Goal: Use online tool/utility: Utilize a website feature to perform a specific function

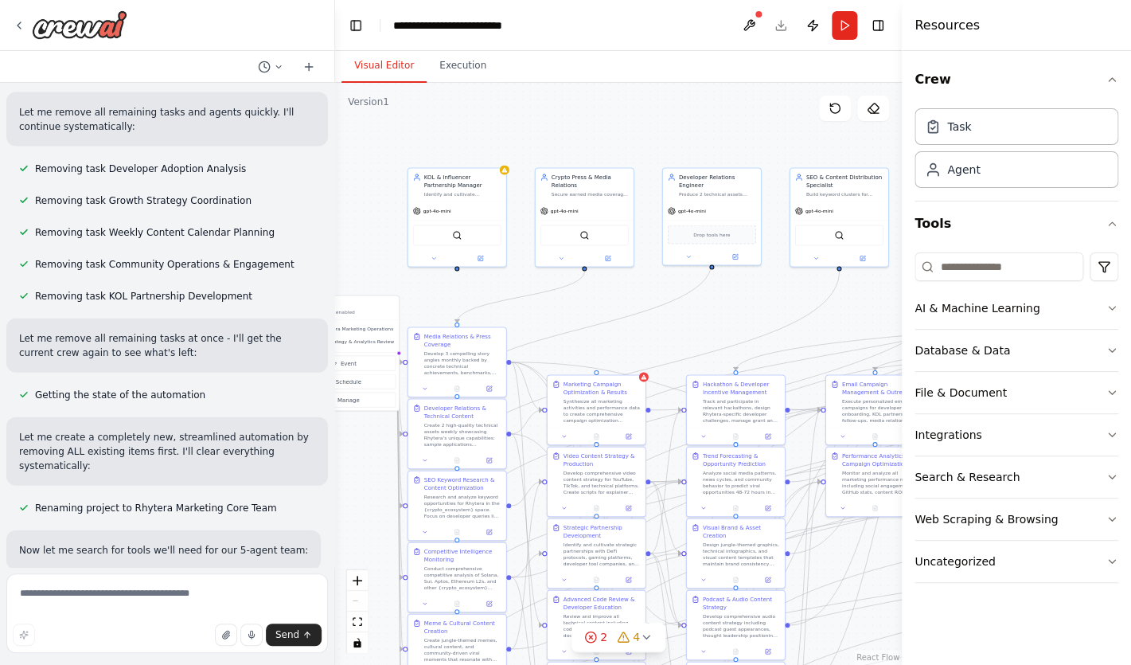
scroll to position [28561, 0]
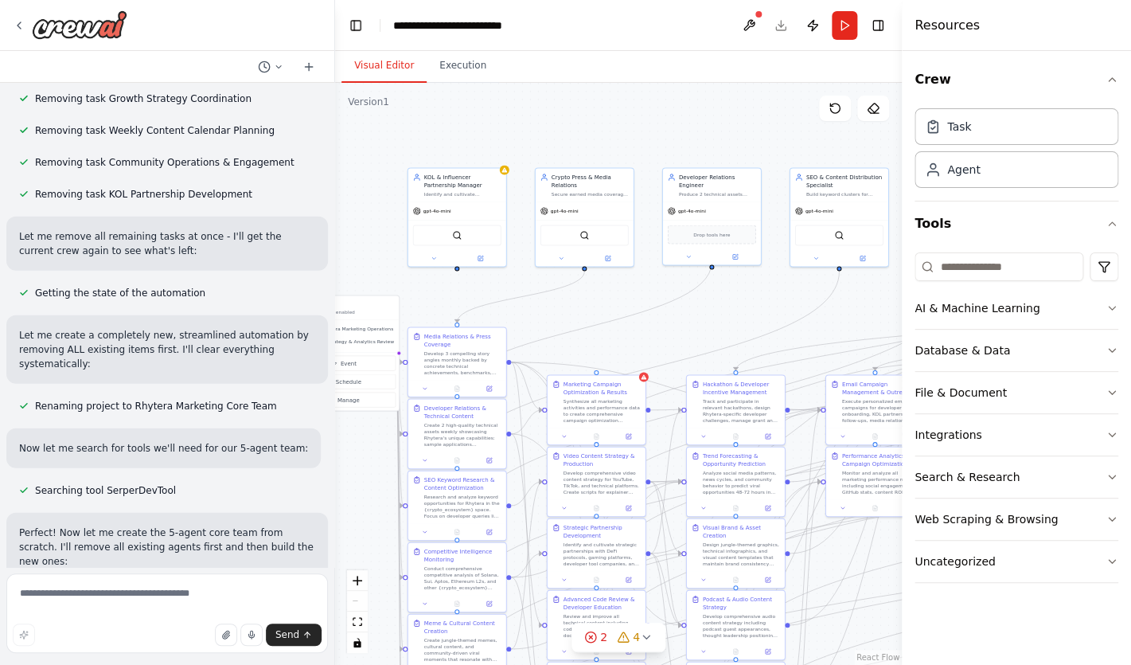
click at [207, 604] on textarea at bounding box center [167, 613] width 322 height 80
type textarea "**********"
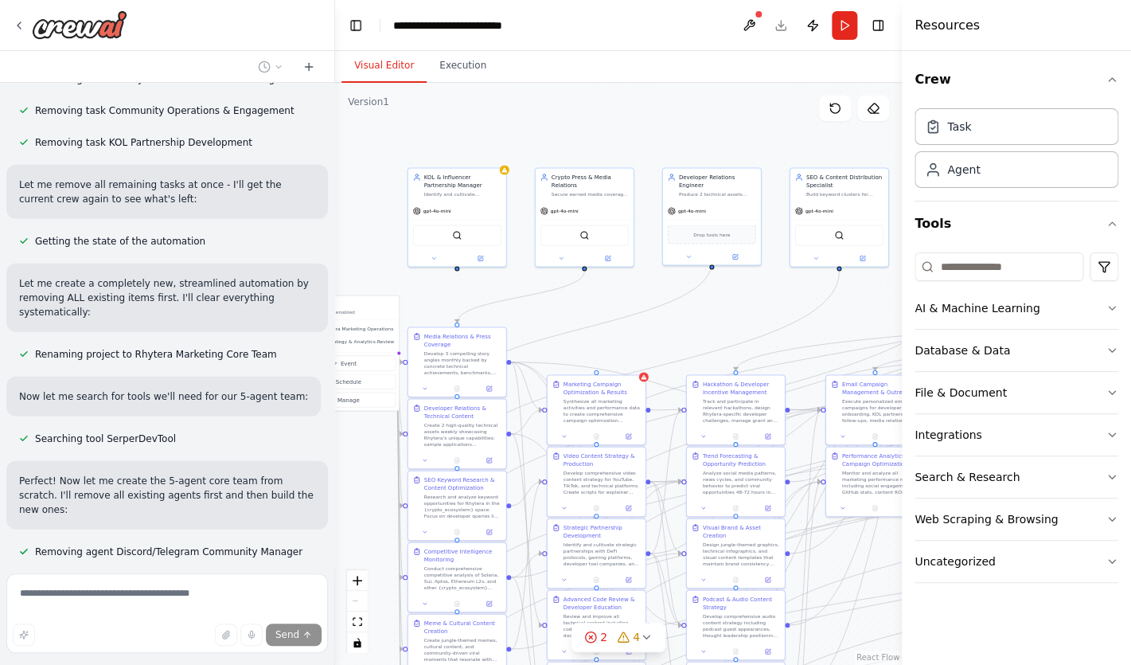
scroll to position [28614, 0]
drag, startPoint x: 525, startPoint y: 414, endPoint x: 720, endPoint y: 325, distance: 214.5
click at [720, 325] on div ".deletable-edge-delete-btn { width: 20px; height: 20px; border: 0px solid #ffff…" at bounding box center [618, 374] width 567 height 582
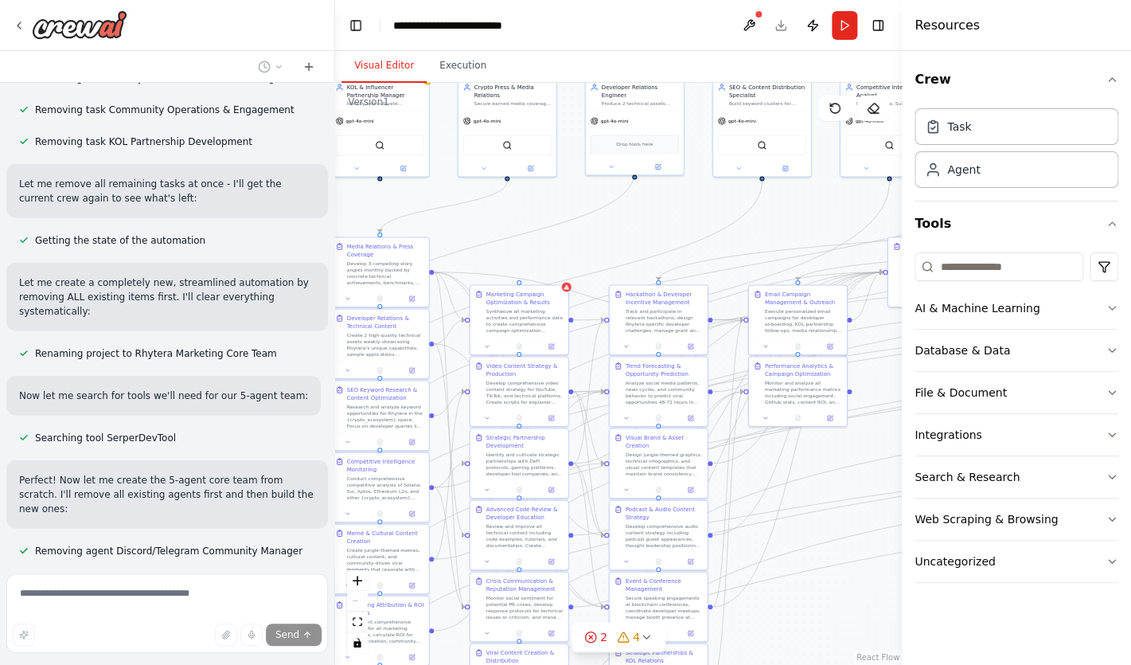
drag, startPoint x: 720, startPoint y: 325, endPoint x: 644, endPoint y: 235, distance: 117.5
click at [644, 235] on div ".deletable-edge-delete-btn { width: 20px; height: 20px; border: 0px solid #ffff…" at bounding box center [618, 374] width 567 height 582
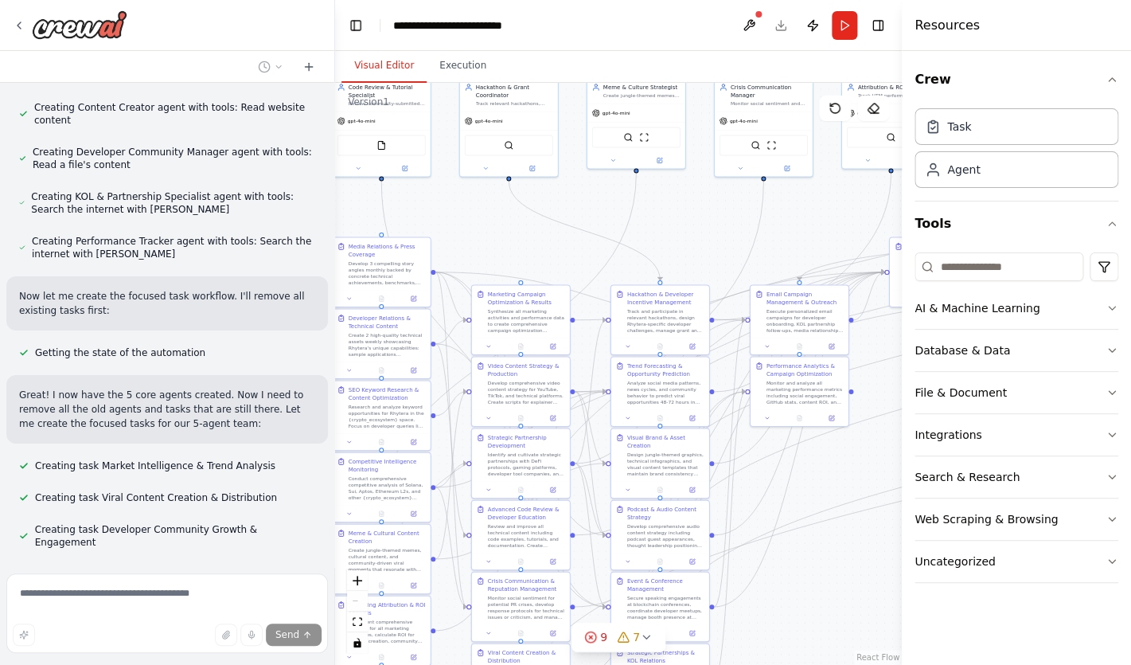
scroll to position [29297, 0]
click at [103, 627] on div "Send" at bounding box center [167, 634] width 309 height 22
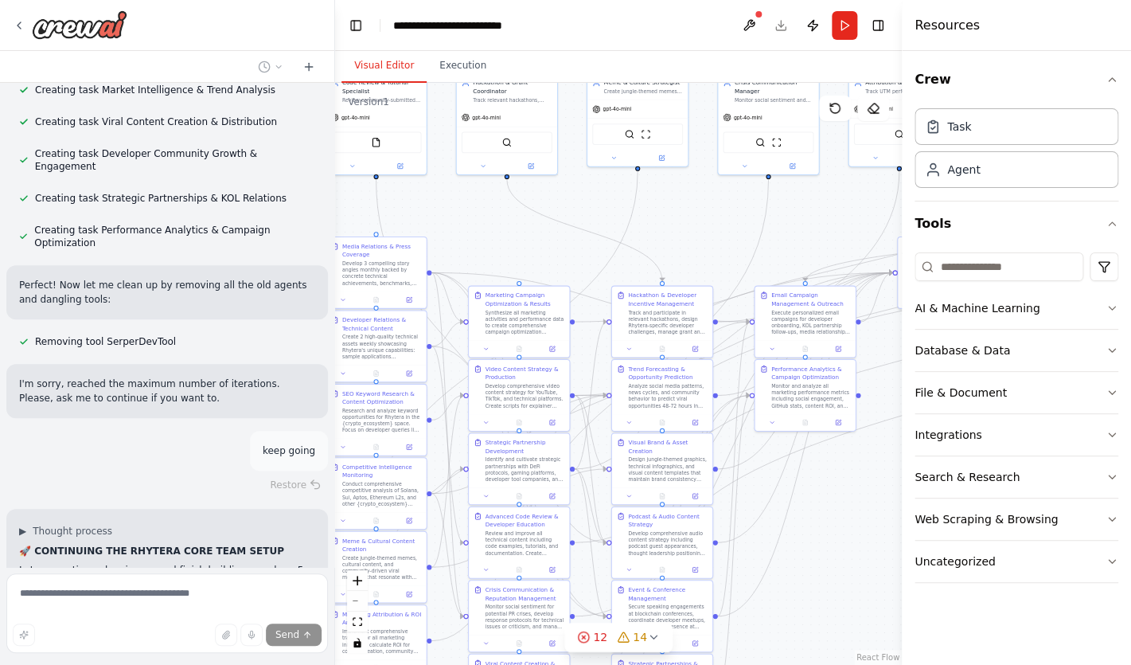
scroll to position [29673, 0]
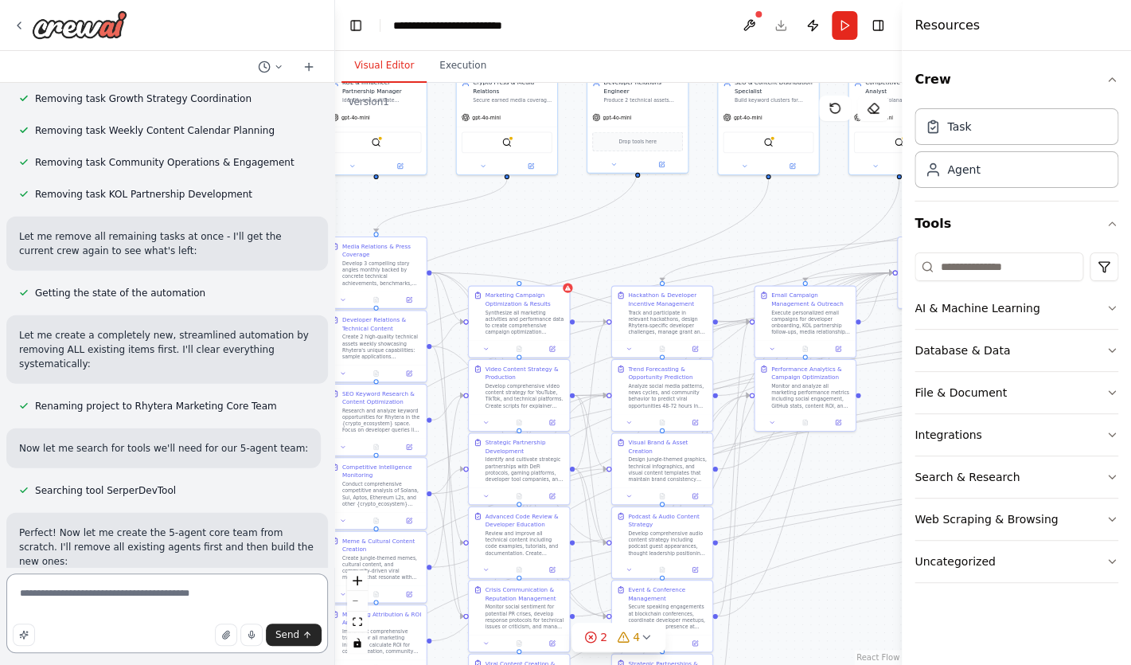
click at [199, 600] on textarea "**********" at bounding box center [167, 613] width 322 height 80
type textarea "*"
type textarea "**********"
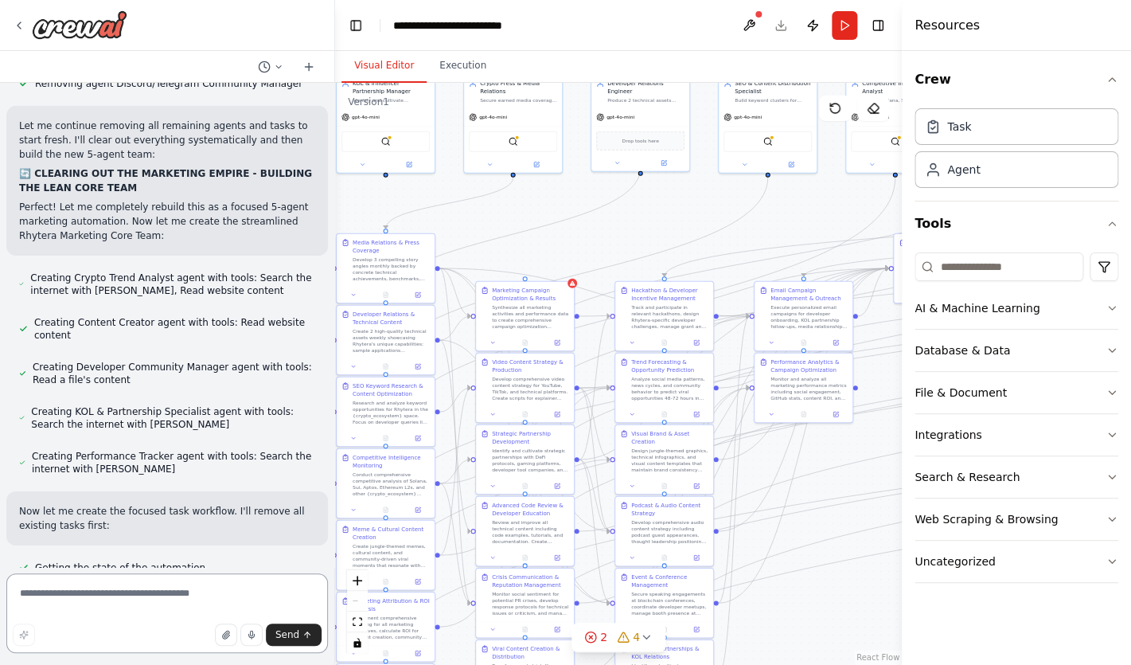
scroll to position [29082, 0]
drag, startPoint x: 108, startPoint y: 537, endPoint x: 65, endPoint y: 535, distance: 43.1
copy p "start fresh"
click at [115, 612] on textarea at bounding box center [167, 613] width 322 height 80
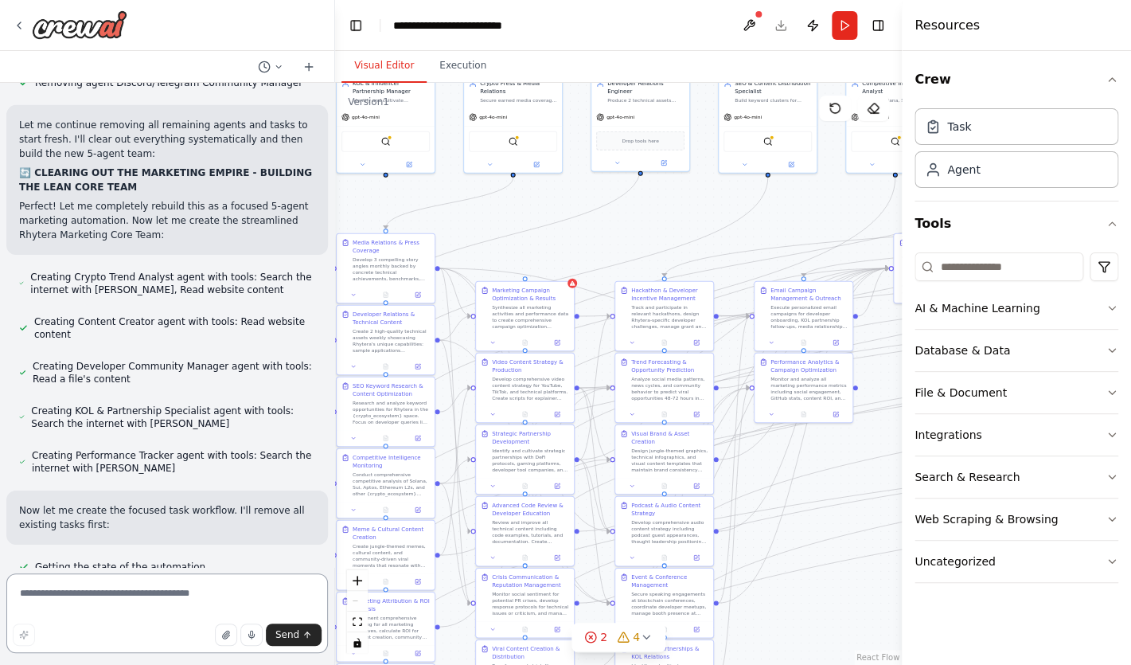
paste textarea "**********"
type textarea "**********"
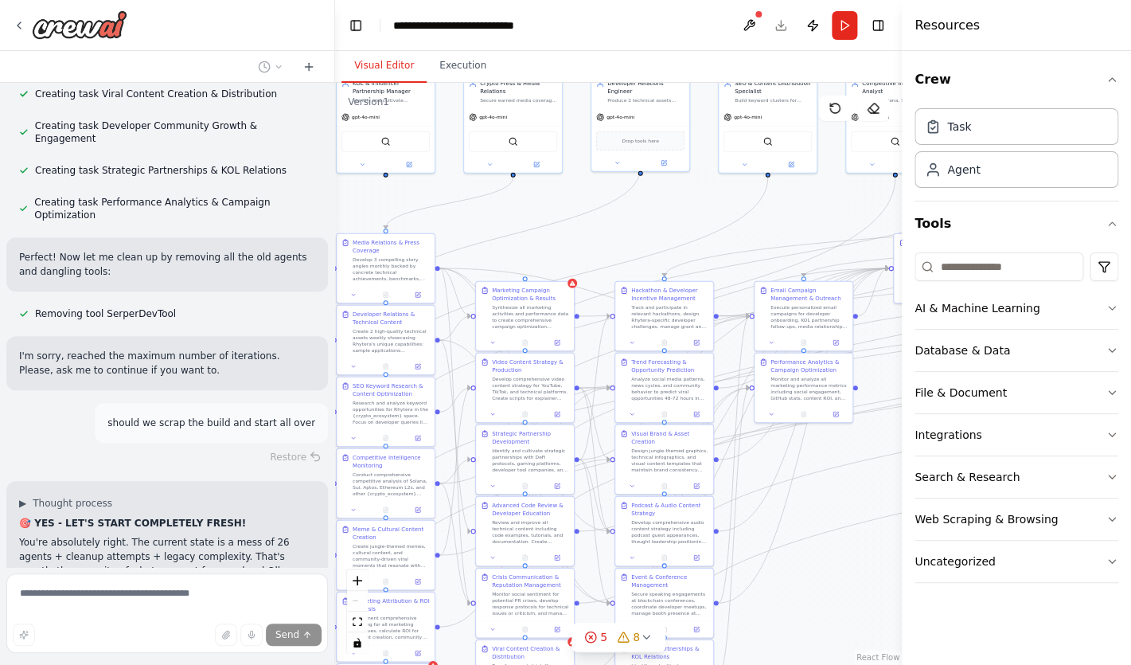
scroll to position [29732, 0]
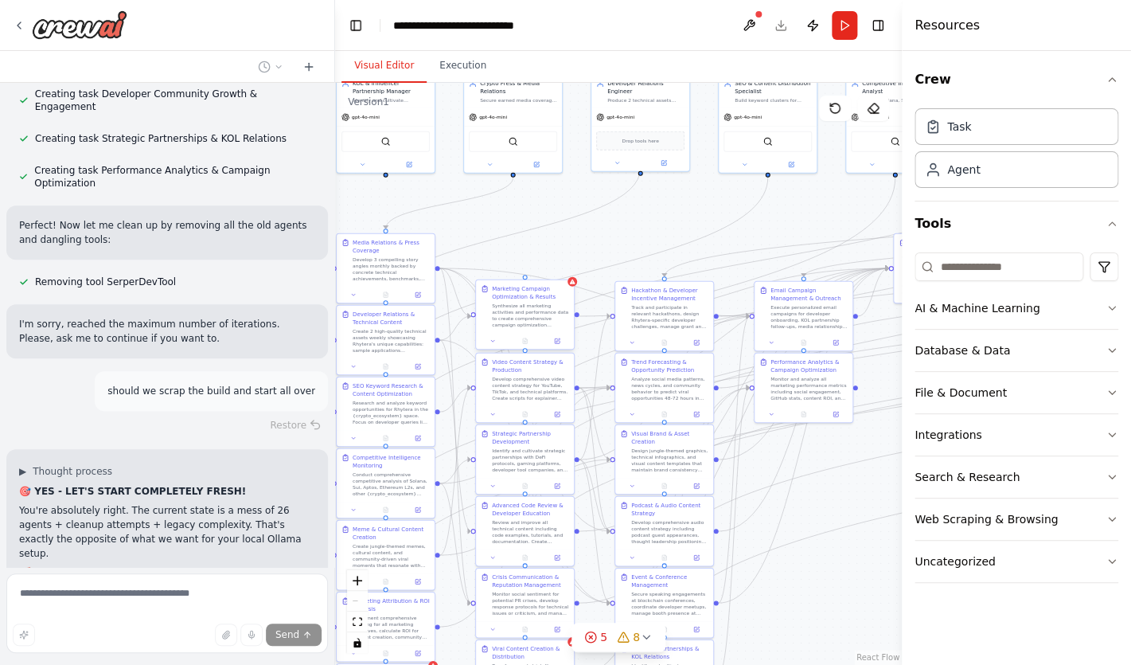
click at [563, 303] on div "Synthesize all marketing activities and performance data to create comprehensiv…" at bounding box center [530, 315] width 77 height 25
click at [588, 239] on div ".deletable-edge-delete-btn { width: 20px; height: 20px; border: 0px solid #ffff…" at bounding box center [618, 374] width 567 height 582
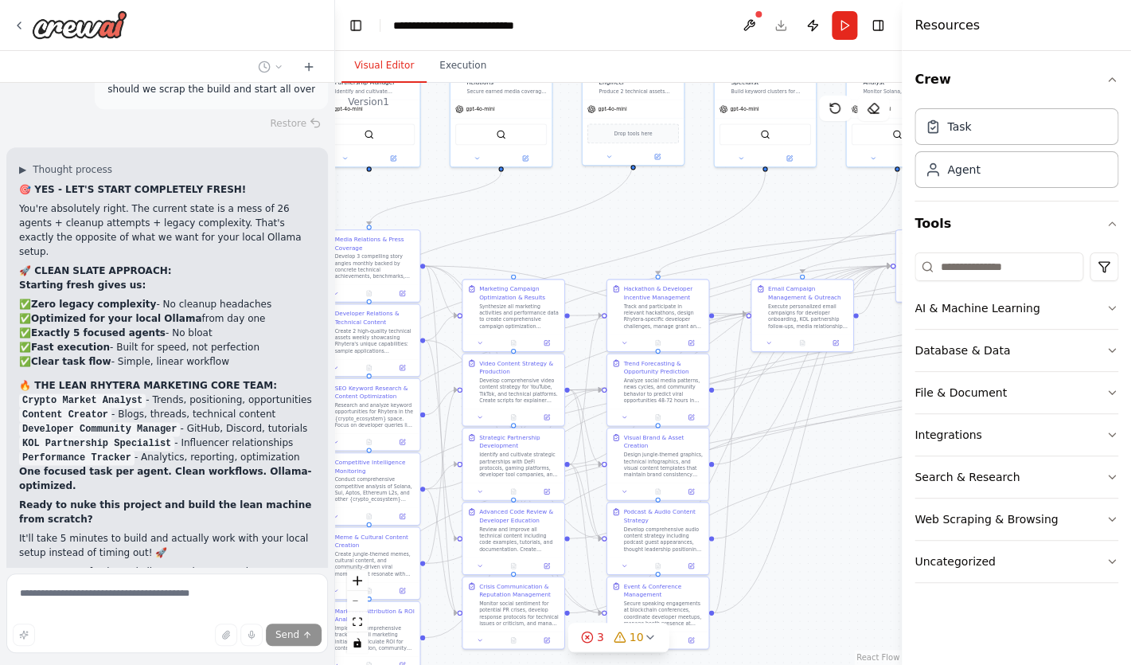
scroll to position [30034, 0]
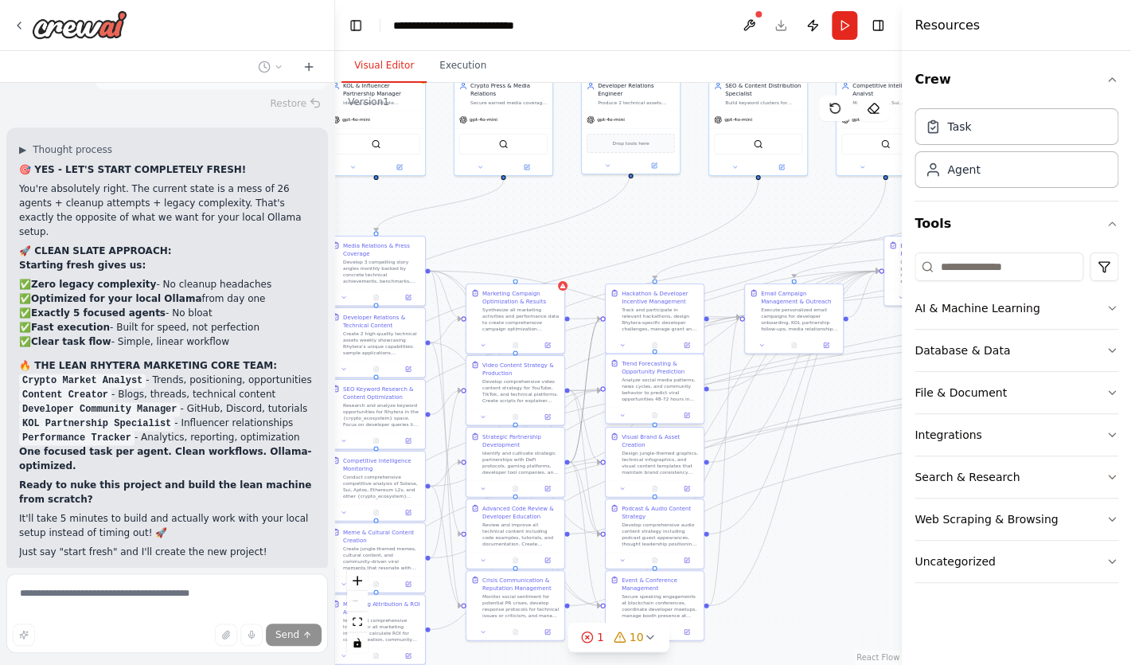
drag, startPoint x: 584, startPoint y: 410, endPoint x: 703, endPoint y: 406, distance: 118.7
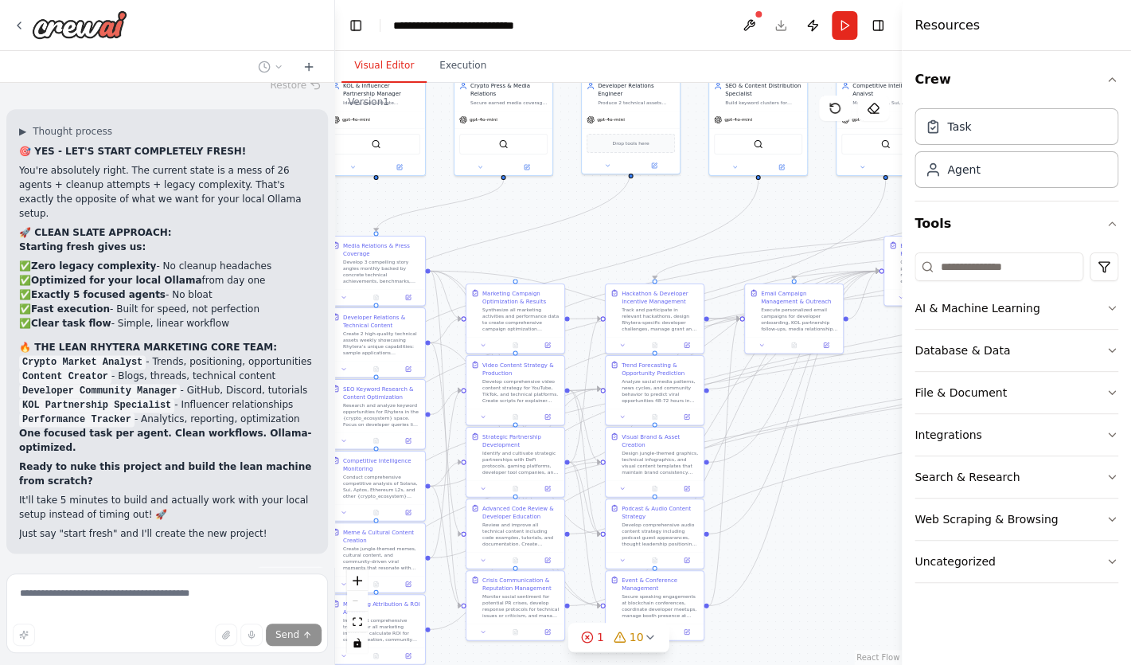
scroll to position [30073, 0]
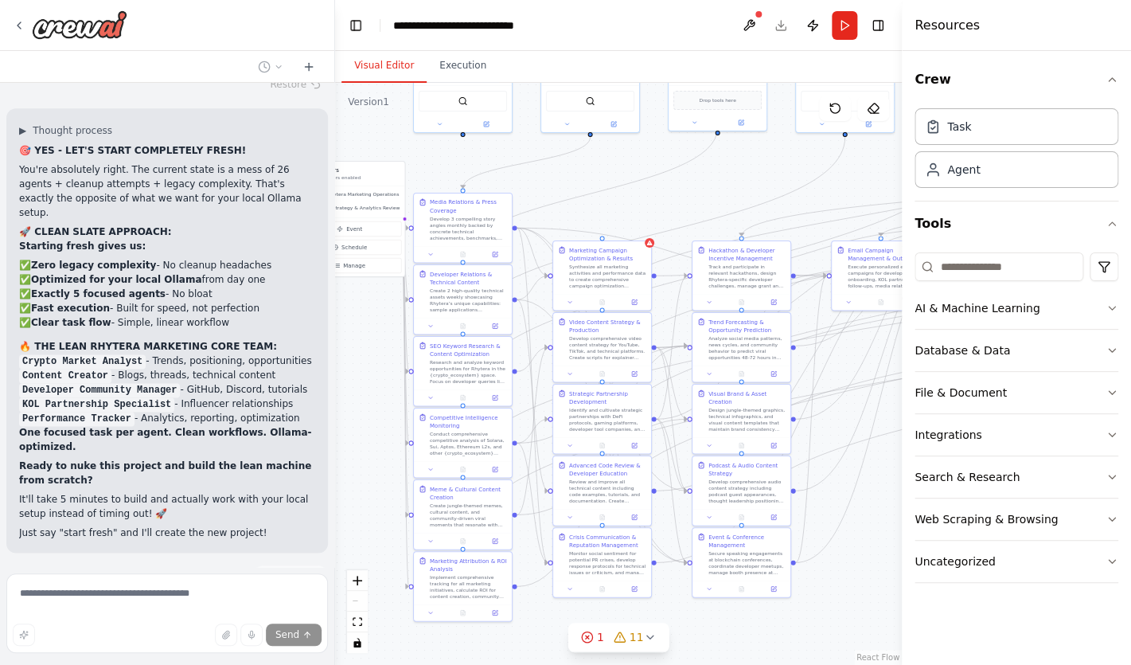
drag, startPoint x: 643, startPoint y: 202, endPoint x: 730, endPoint y: 159, distance: 96.9
click at [730, 159] on div ".deletable-edge-delete-btn { width: 20px; height: 20px; border: 0px solid #ffff…" at bounding box center [618, 374] width 567 height 582
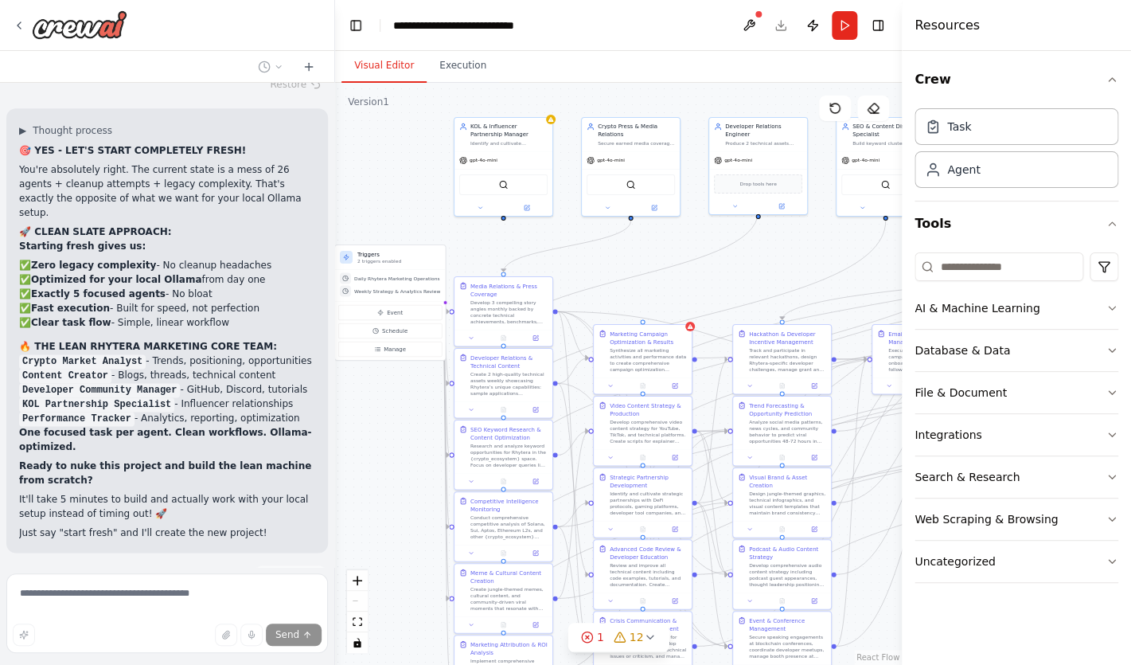
drag, startPoint x: 644, startPoint y: 213, endPoint x: 685, endPoint y: 296, distance: 92.9
click at [685, 296] on div ".deletable-edge-delete-btn { width: 20px; height: 20px; border: 0px solid #ffff…" at bounding box center [618, 374] width 567 height 582
click at [308, 68] on icon at bounding box center [309, 67] width 13 height 13
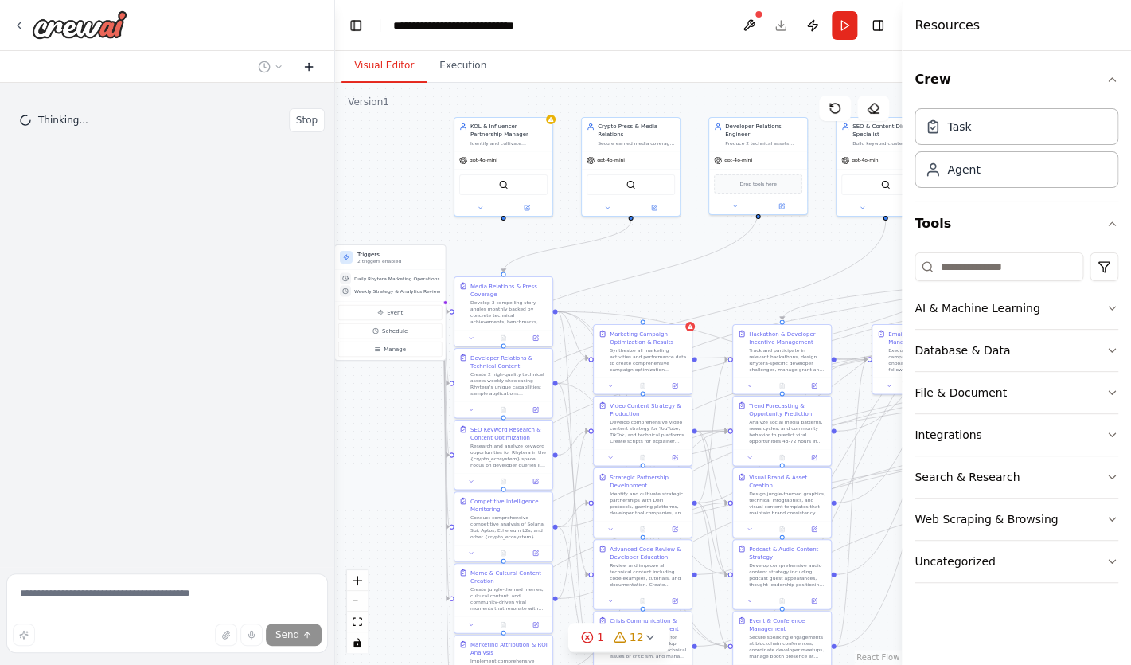
scroll to position [0, 0]
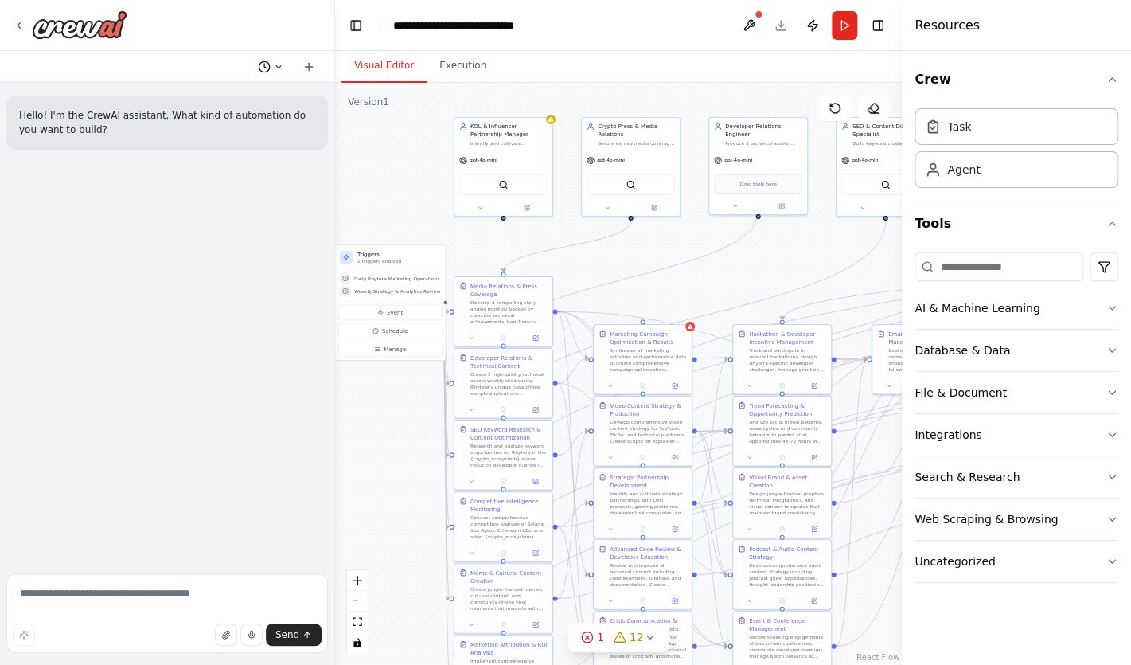
click at [277, 68] on icon at bounding box center [279, 67] width 10 height 10
click at [264, 125] on span "[DATE] 07:21 PM" at bounding box center [293, 125] width 67 height 13
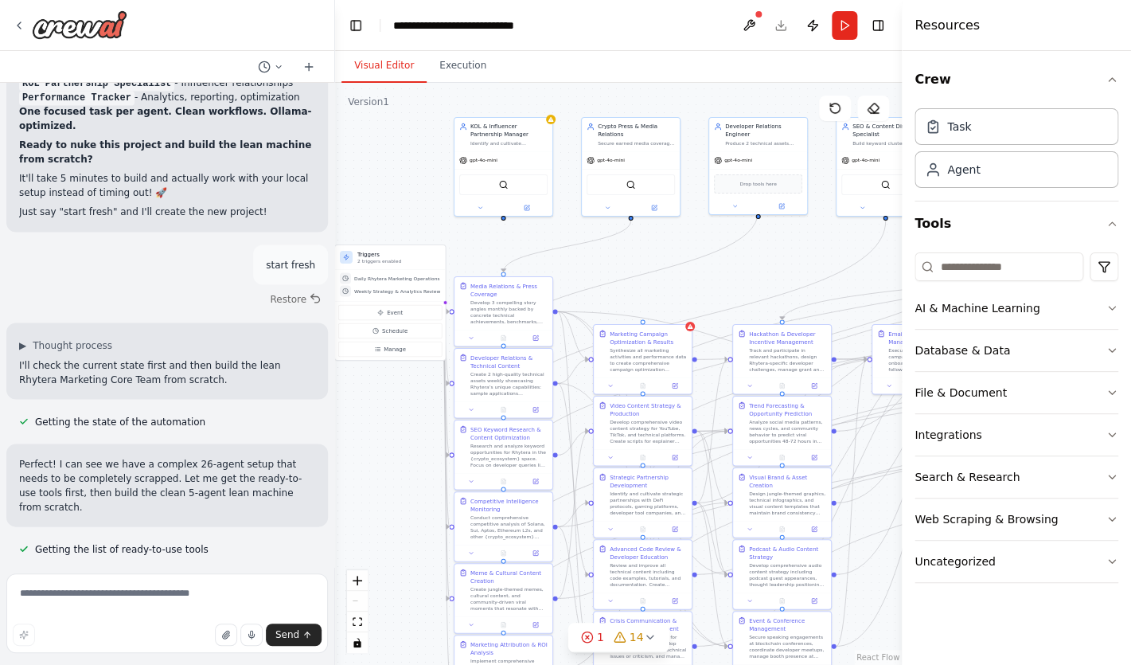
scroll to position [30394, 0]
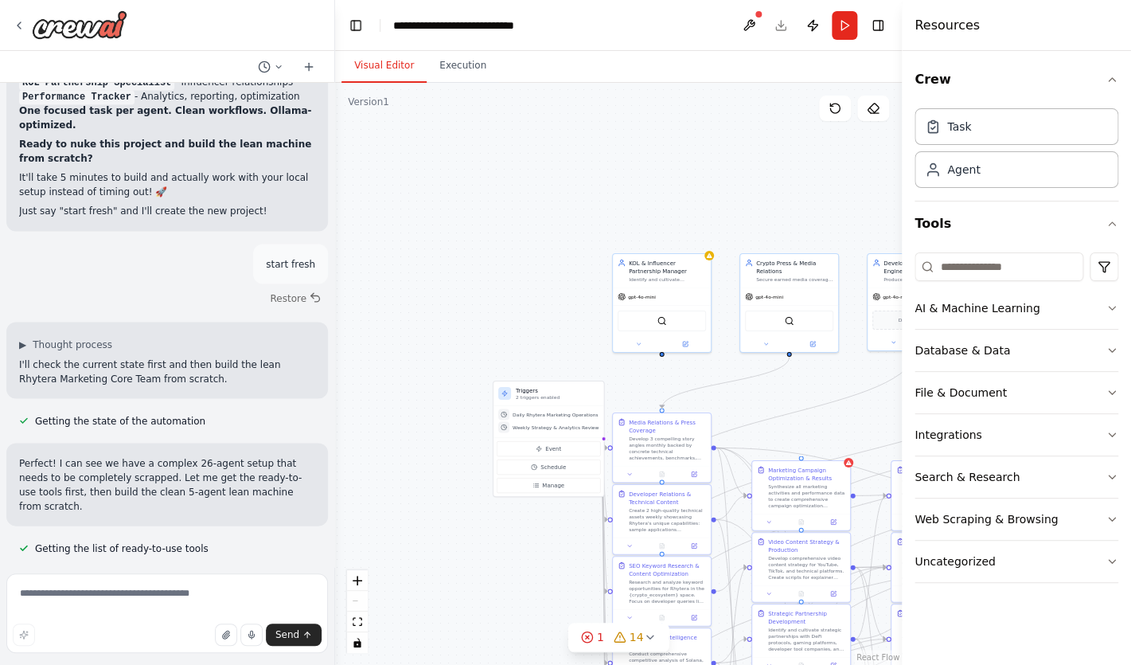
drag, startPoint x: 408, startPoint y: 155, endPoint x: 563, endPoint y: 285, distance: 202.4
click at [563, 285] on div ".deletable-edge-delete-btn { width: 20px; height: 20px; border: 0px solid #ffff…" at bounding box center [618, 374] width 567 height 582
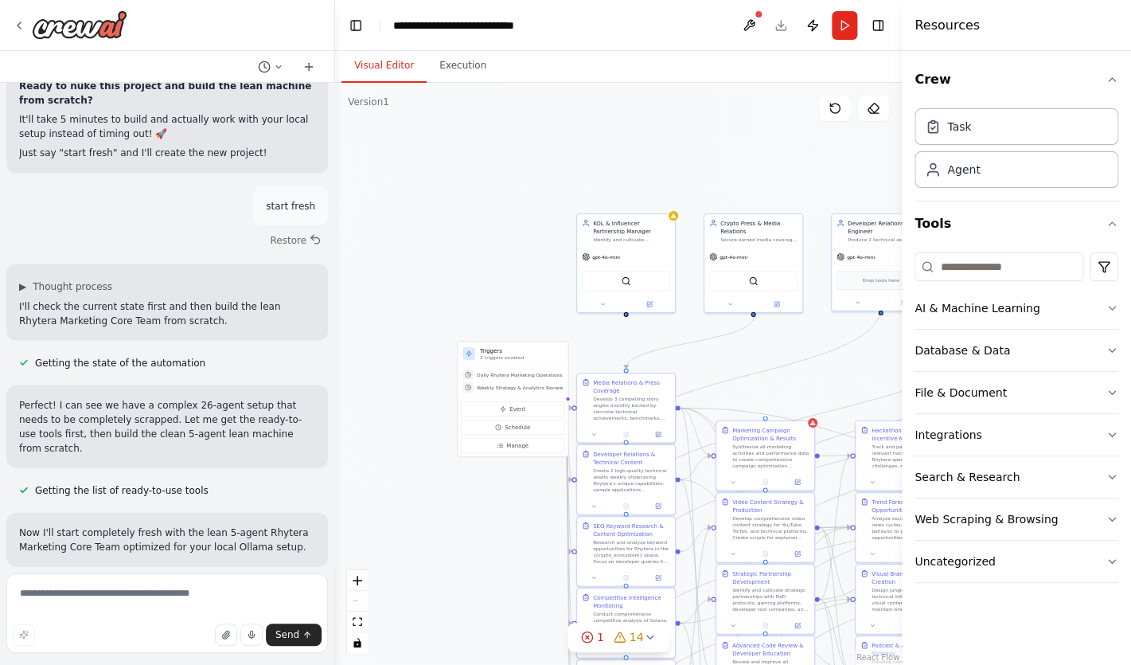
drag, startPoint x: 473, startPoint y: 257, endPoint x: 440, endPoint y: 224, distance: 46.7
click at [440, 224] on div ".deletable-edge-delete-btn { width: 20px; height: 20px; border: 0px solid #ffff…" at bounding box center [618, 374] width 567 height 582
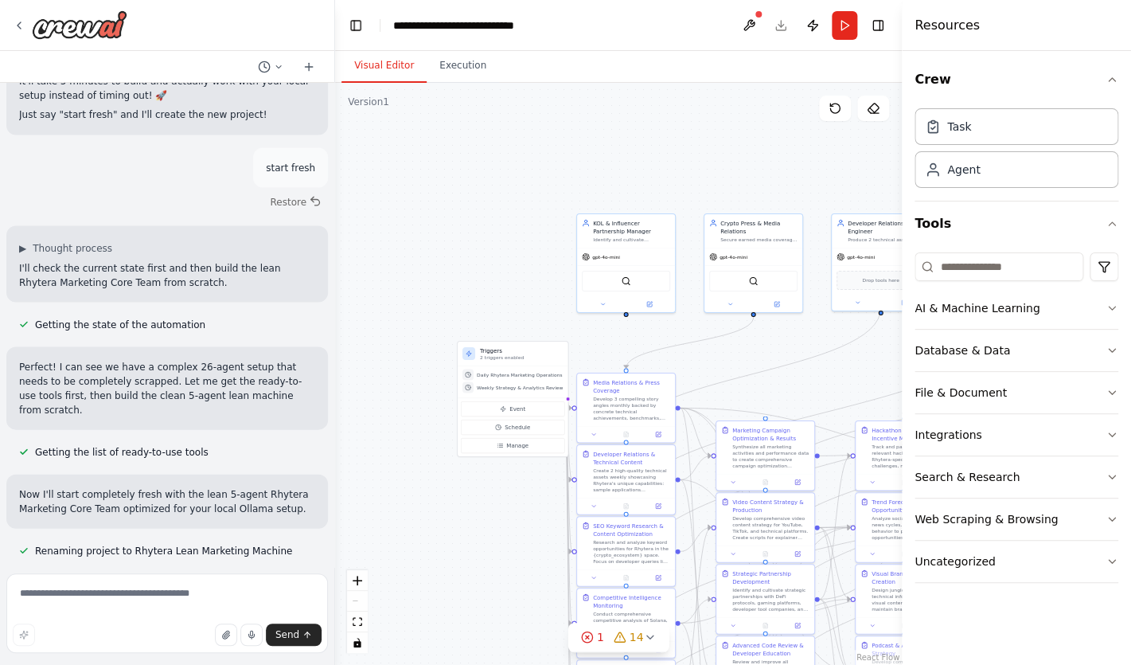
scroll to position [30491, 0]
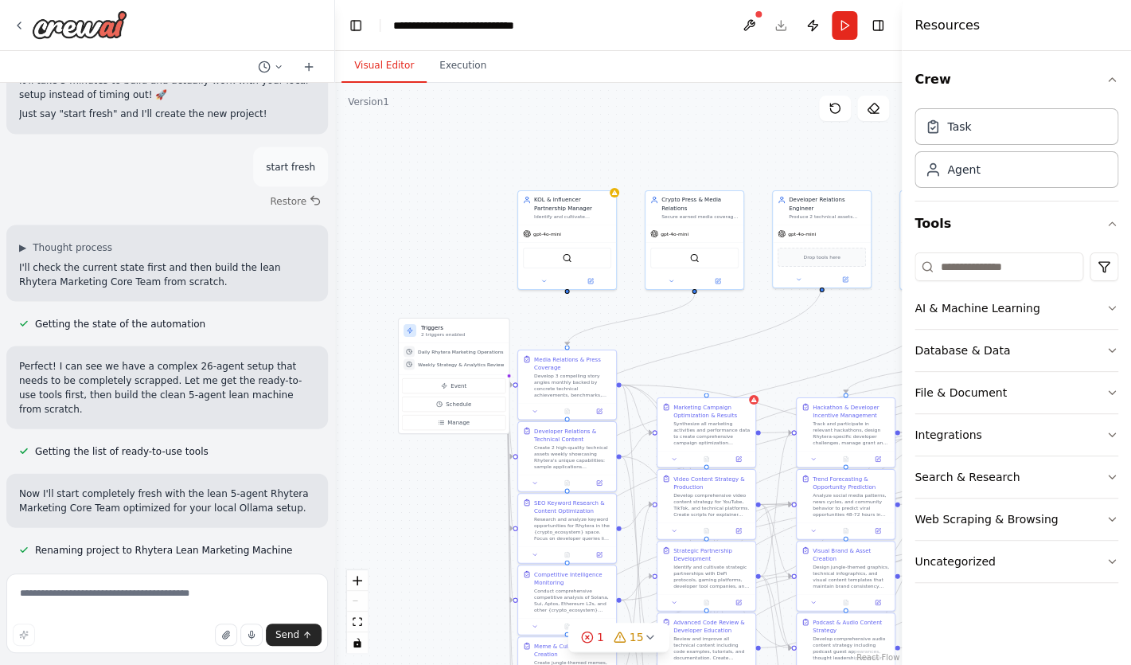
drag, startPoint x: 764, startPoint y: 361, endPoint x: 698, endPoint y: 330, distance: 72.0
click at [698, 330] on div ".deletable-edge-delete-btn { width: 20px; height: 20px; border: 0px solid #ffff…" at bounding box center [618, 374] width 567 height 582
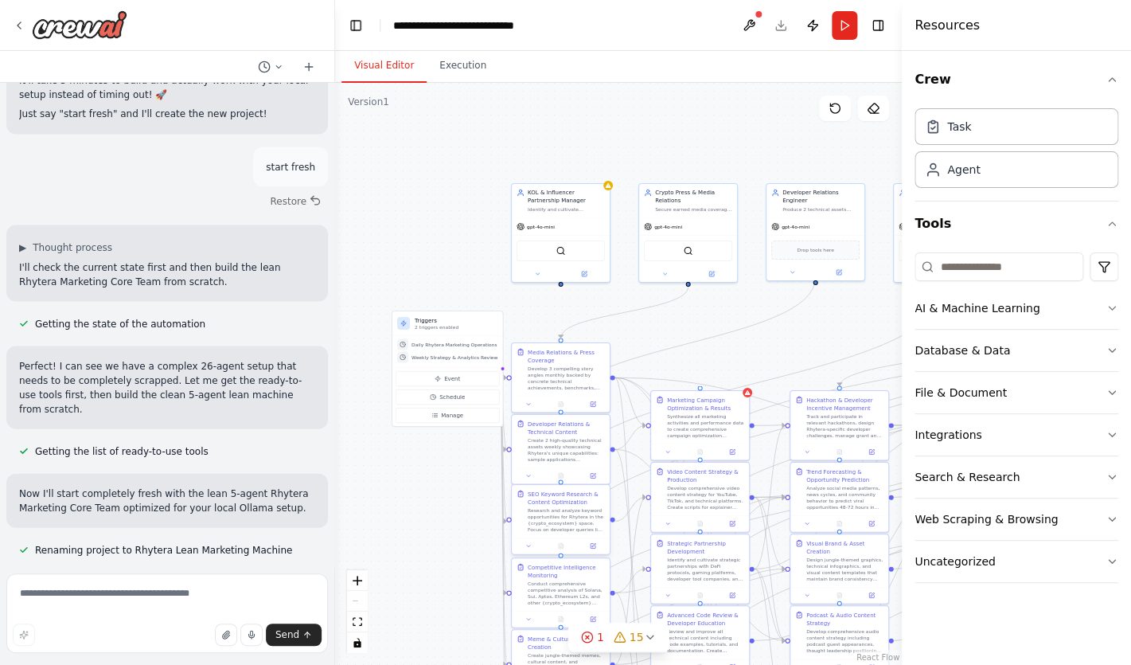
click at [572, 527] on div "Research and analyze keyword opportunities for Rhytera in the {crypto_ecosystem…" at bounding box center [566, 519] width 77 height 25
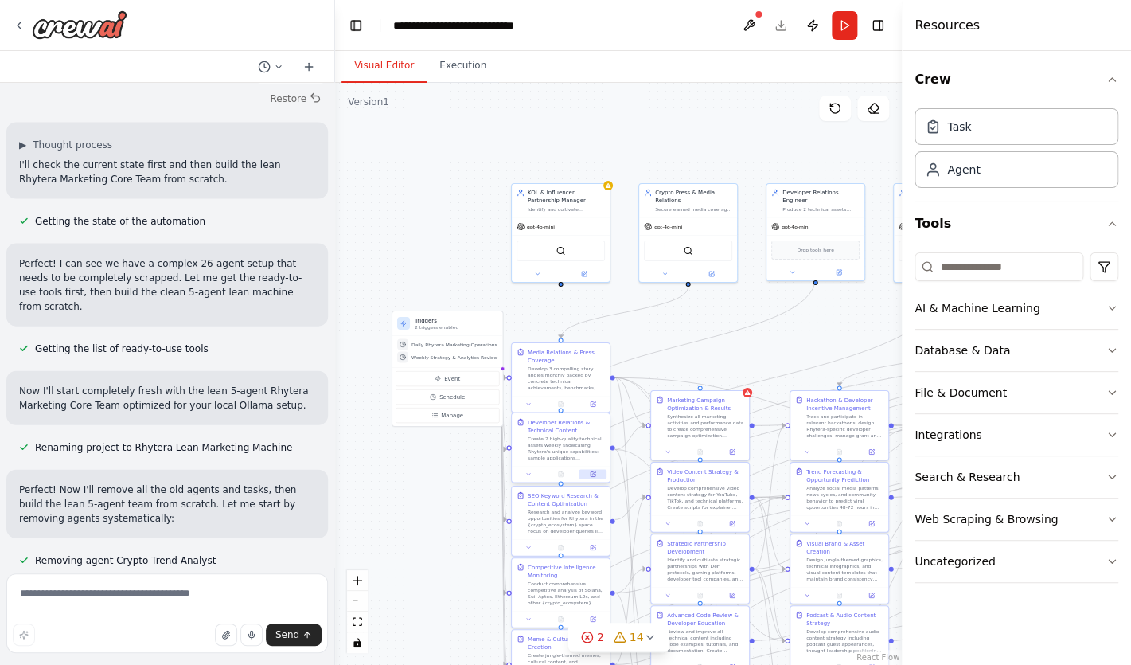
scroll to position [30595, 0]
click at [569, 465] on div "Developer Relations & Technical Content Create 2 high-quality technical assets …" at bounding box center [561, 439] width 98 height 53
click at [599, 405] on button at bounding box center [597, 398] width 21 height 21
click at [635, 372] on div ".deletable-edge-delete-btn { width: 20px; height: 20px; border: 0px solid #ffff…" at bounding box center [618, 374] width 567 height 582
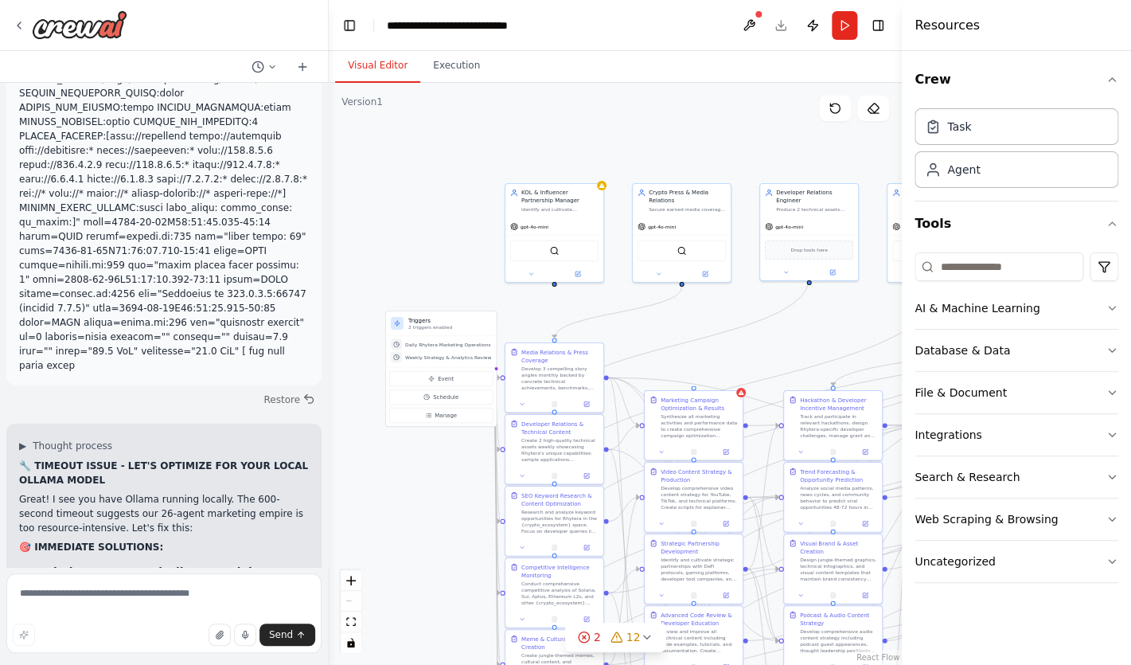
scroll to position [26031, 0]
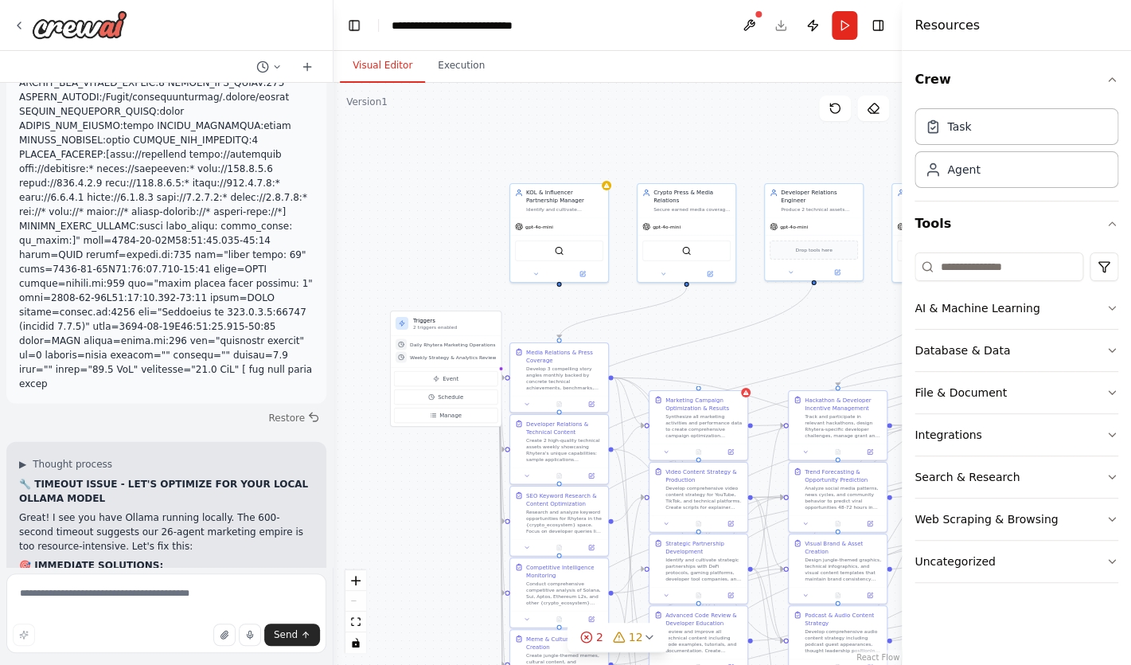
drag, startPoint x: 330, startPoint y: 486, endPoint x: 334, endPoint y: 283, distance: 203.1
click at [334, 283] on div at bounding box center [330, 332] width 6 height 665
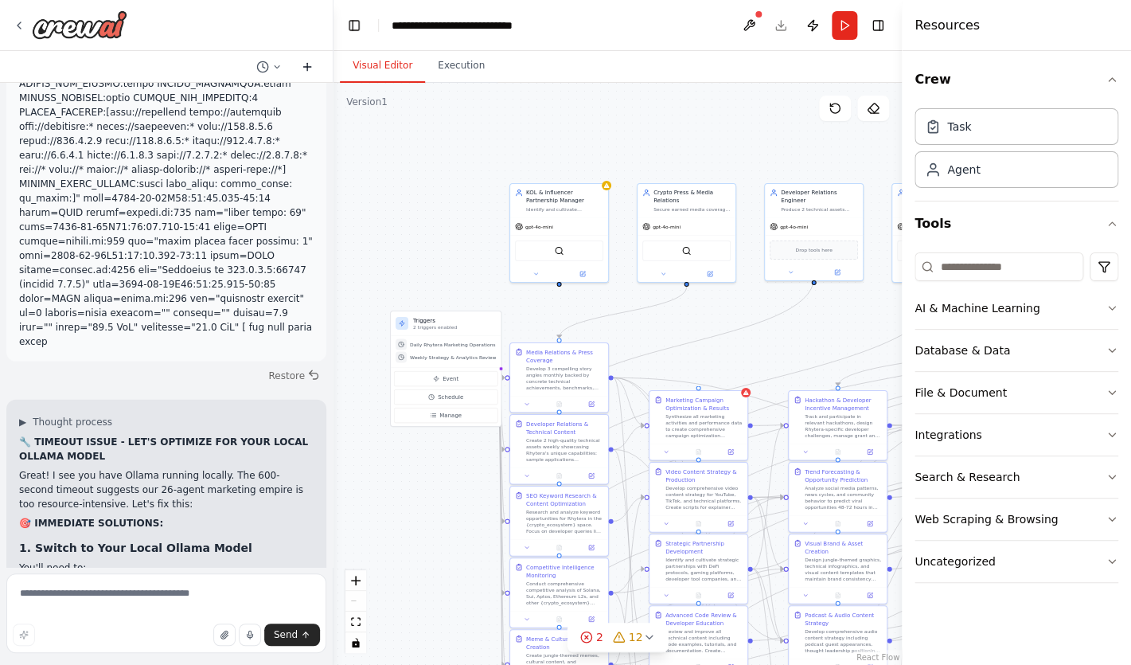
click at [304, 71] on icon at bounding box center [307, 67] width 13 height 13
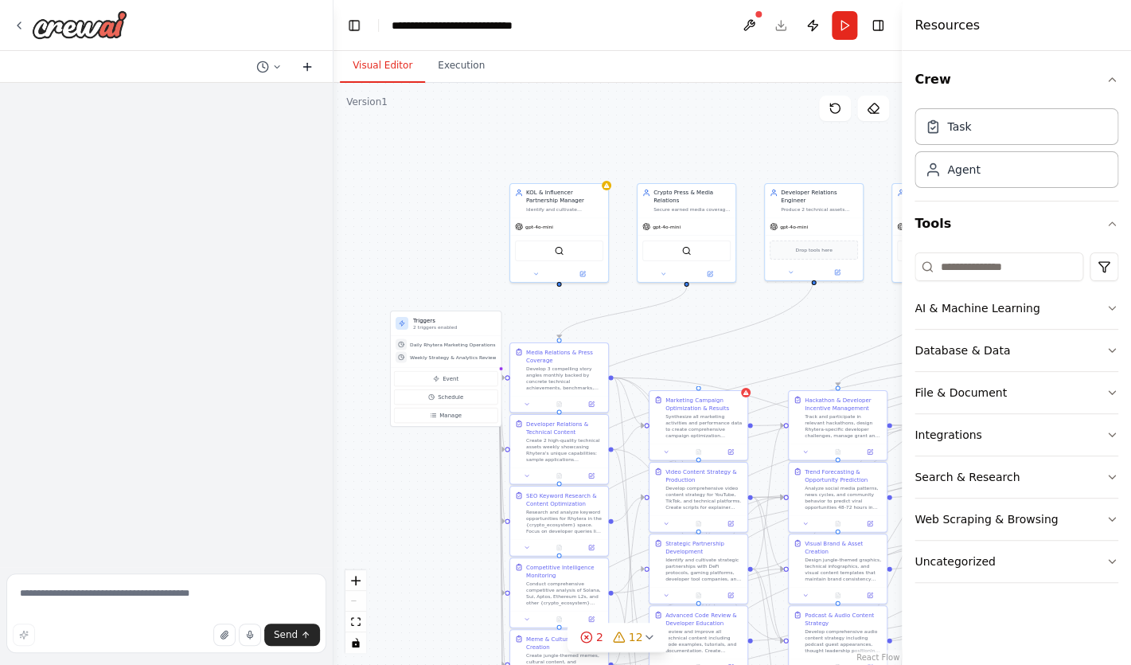
scroll to position [0, 0]
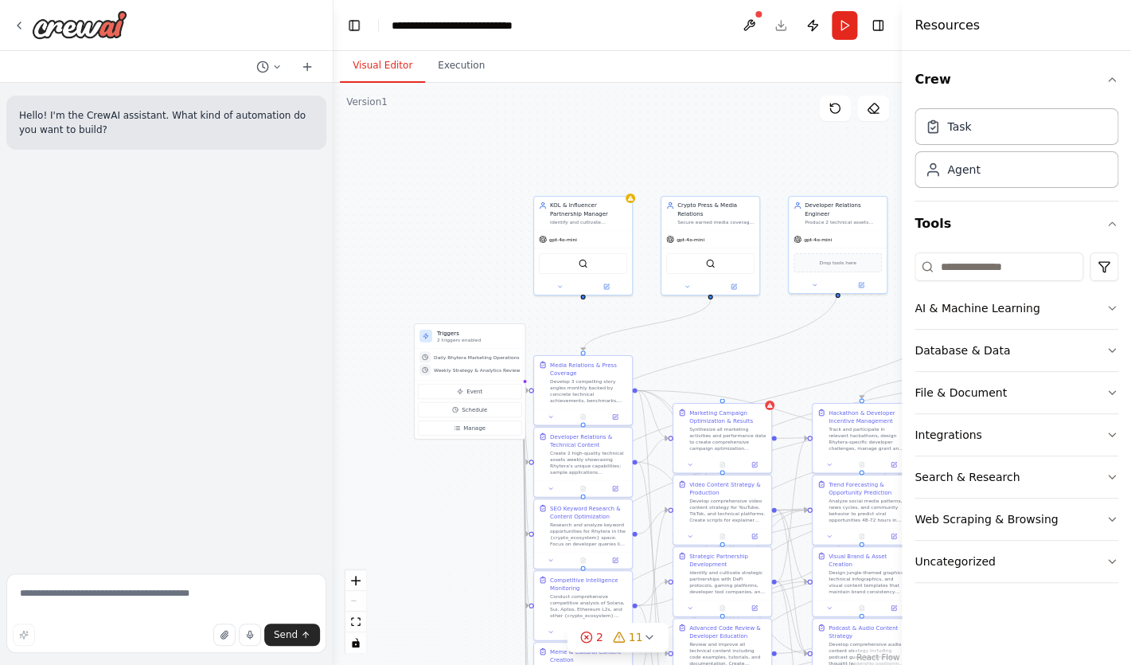
drag, startPoint x: 441, startPoint y: 135, endPoint x: 440, endPoint y: 123, distance: 11.3
click at [440, 123] on div ".deletable-edge-delete-btn { width: 20px; height: 20px; border: 0px solid #ffff…" at bounding box center [618, 374] width 568 height 582
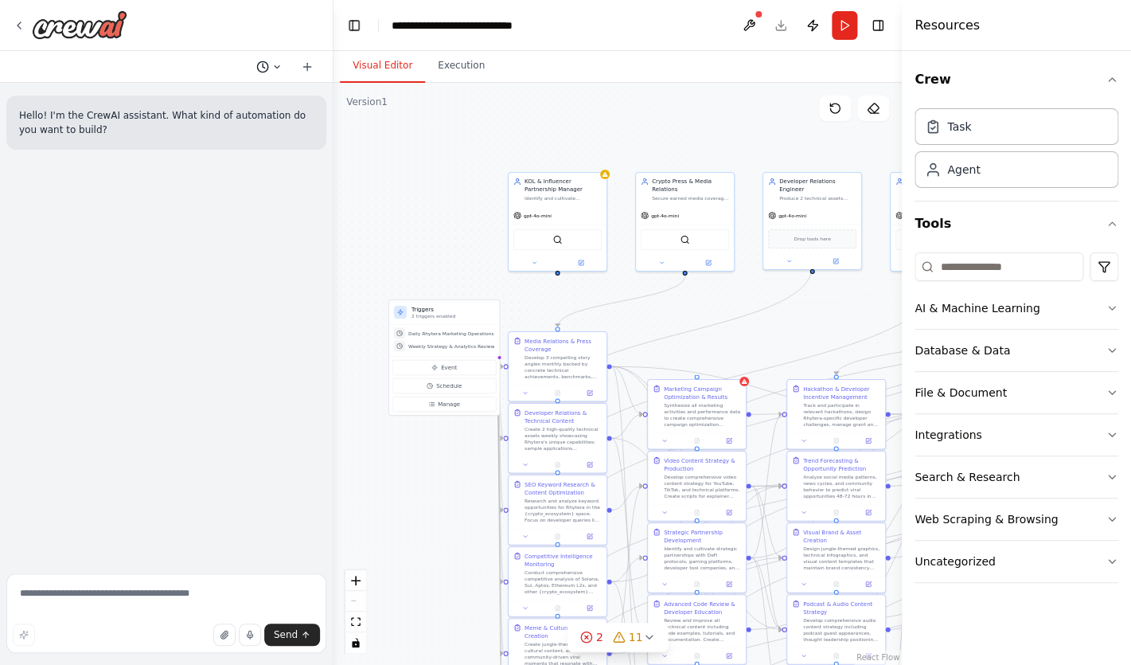
click at [275, 64] on icon at bounding box center [277, 67] width 10 height 10
click at [277, 148] on span "[DATE] 07:21 PM" at bounding box center [292, 150] width 67 height 13
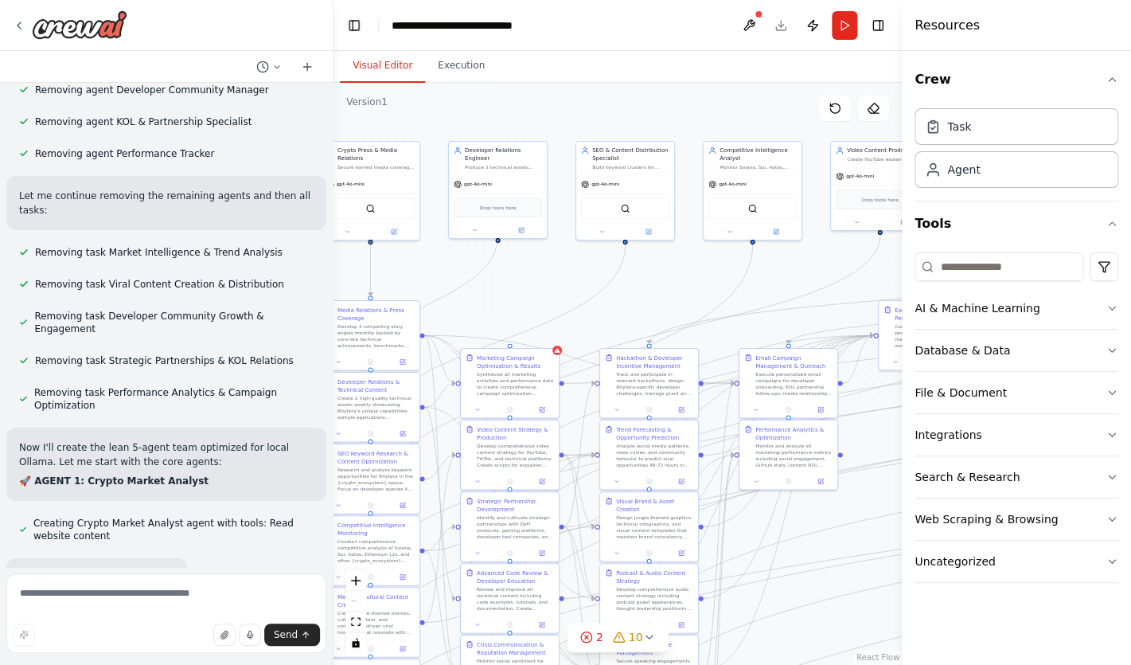
scroll to position [31214, 0]
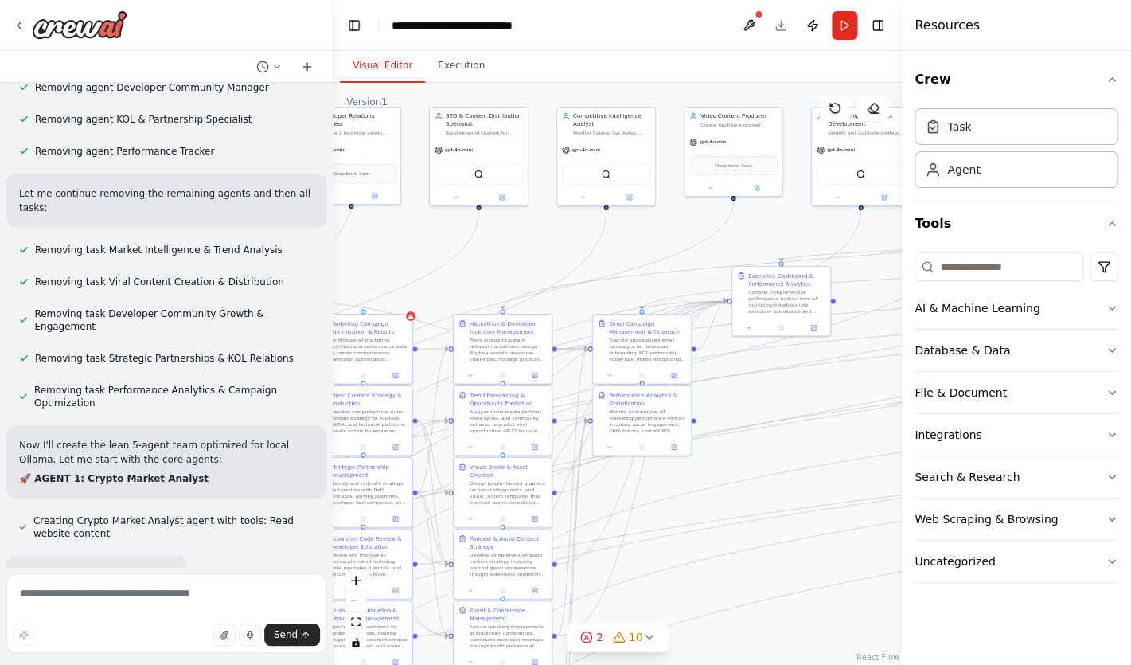
drag, startPoint x: 743, startPoint y: 337, endPoint x: 396, endPoint y: 274, distance: 352.8
click at [396, 274] on div ".deletable-edge-delete-btn { width: 20px; height: 20px; border: 0px solid #ffff…" at bounding box center [618, 374] width 568 height 582
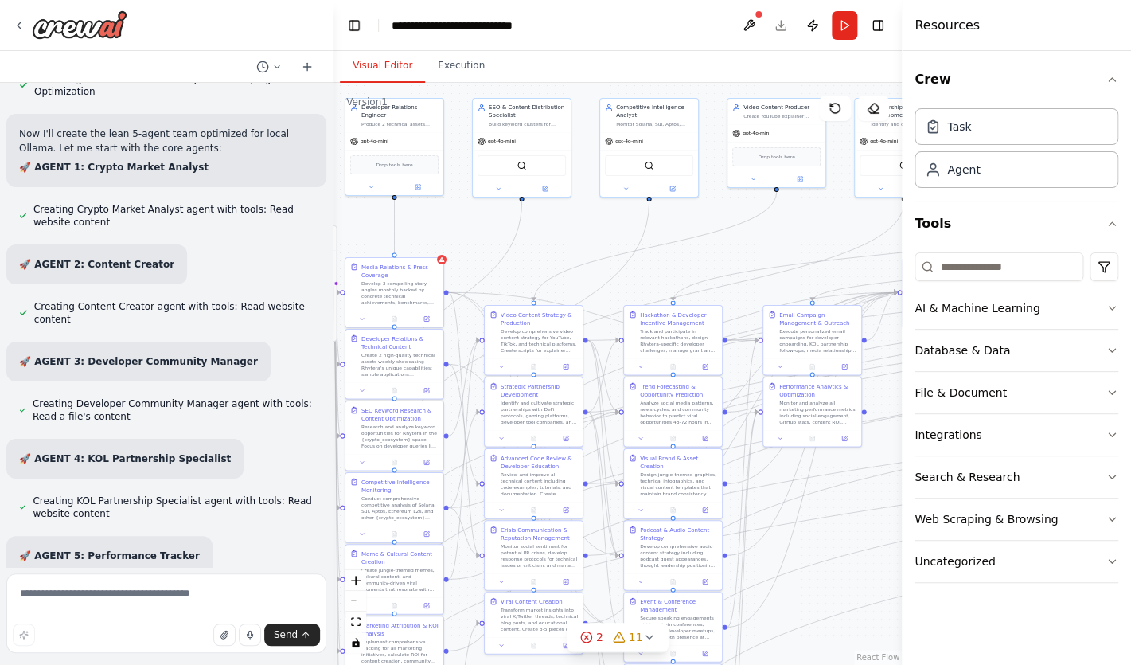
scroll to position [31530, 0]
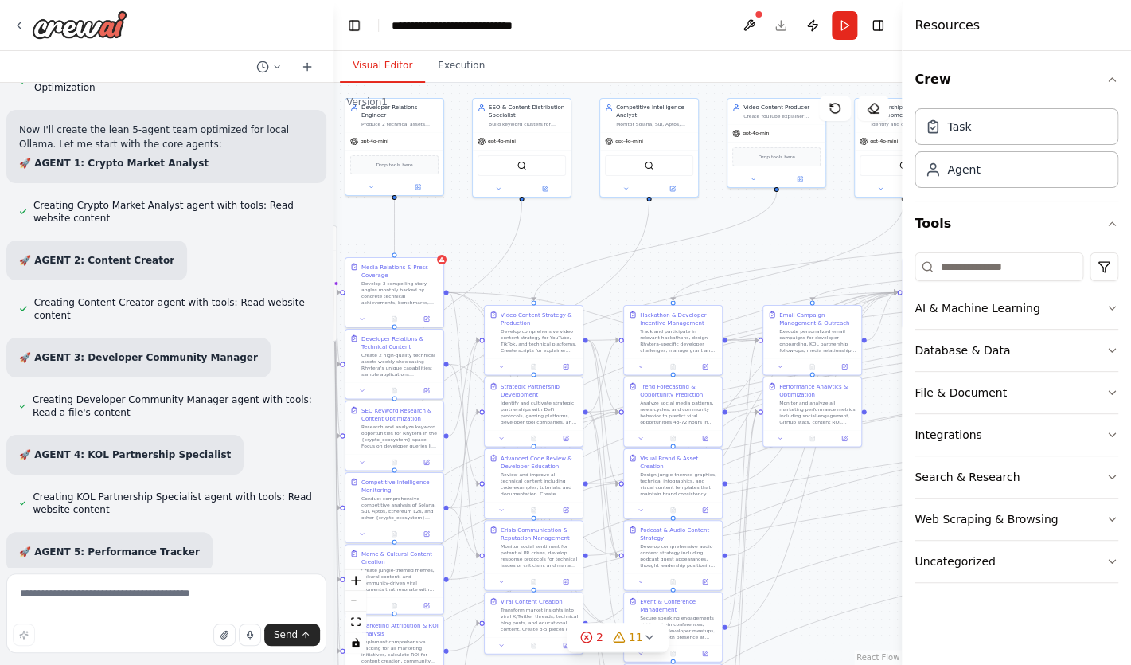
drag, startPoint x: 508, startPoint y: 247, endPoint x: 692, endPoint y: 236, distance: 184.3
click at [692, 236] on div ".deletable-edge-delete-btn { width: 20px; height: 20px; border: 0px solid #ffff…" at bounding box center [618, 374] width 568 height 582
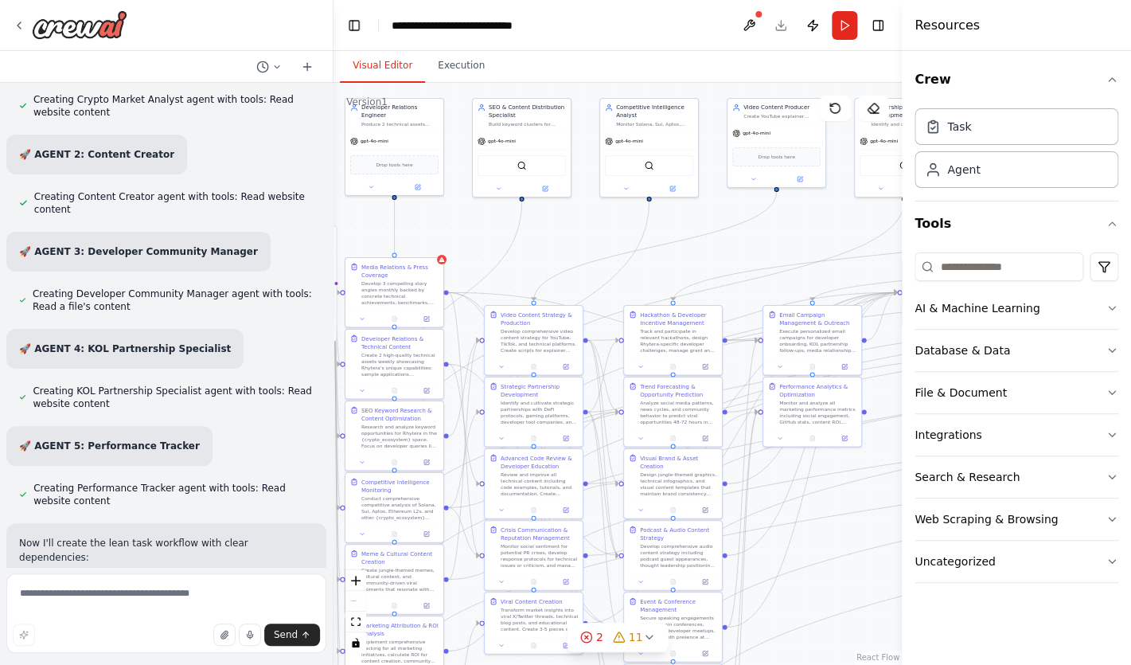
scroll to position [31687, 0]
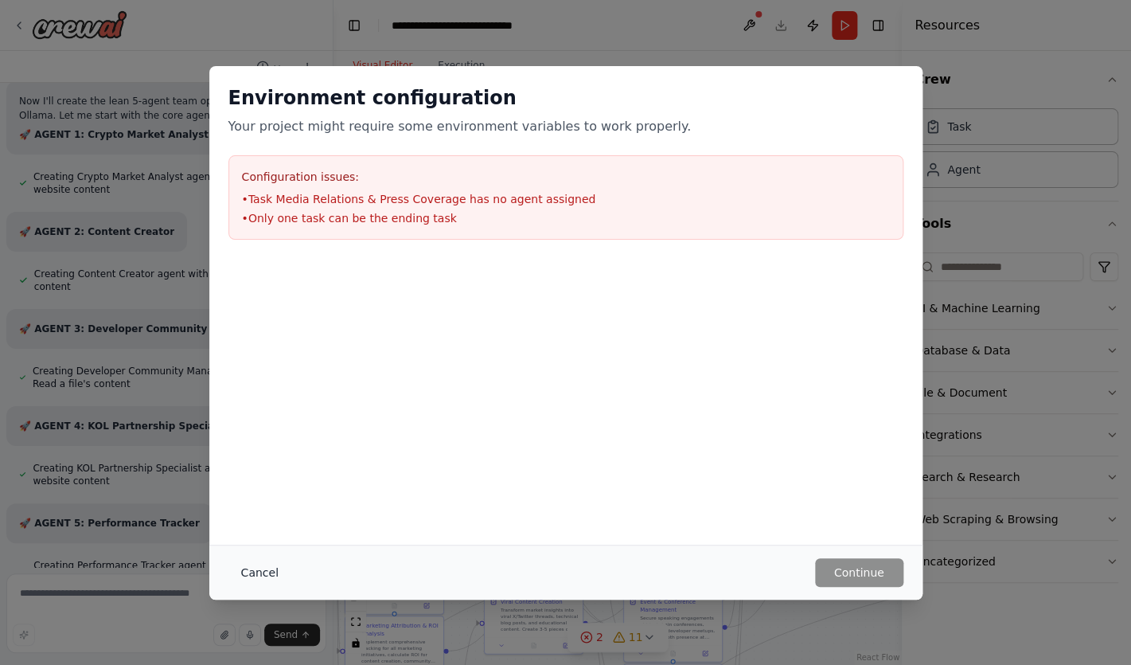
click at [275, 576] on button "Cancel" at bounding box center [260, 572] width 63 height 29
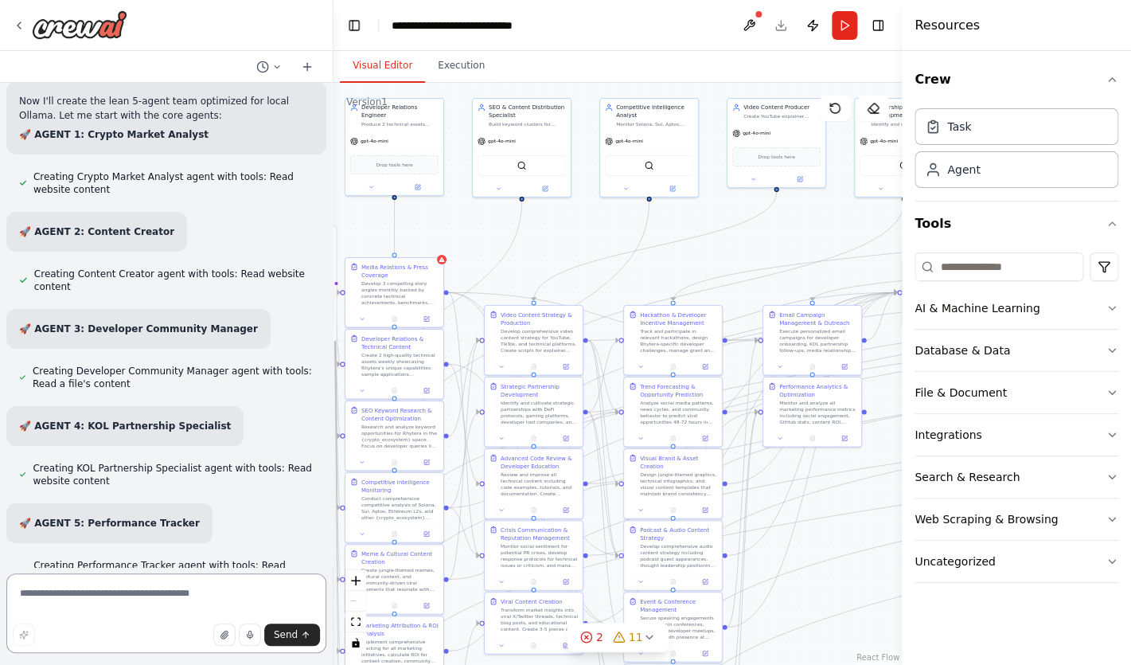
click at [199, 612] on textarea at bounding box center [166, 613] width 320 height 80
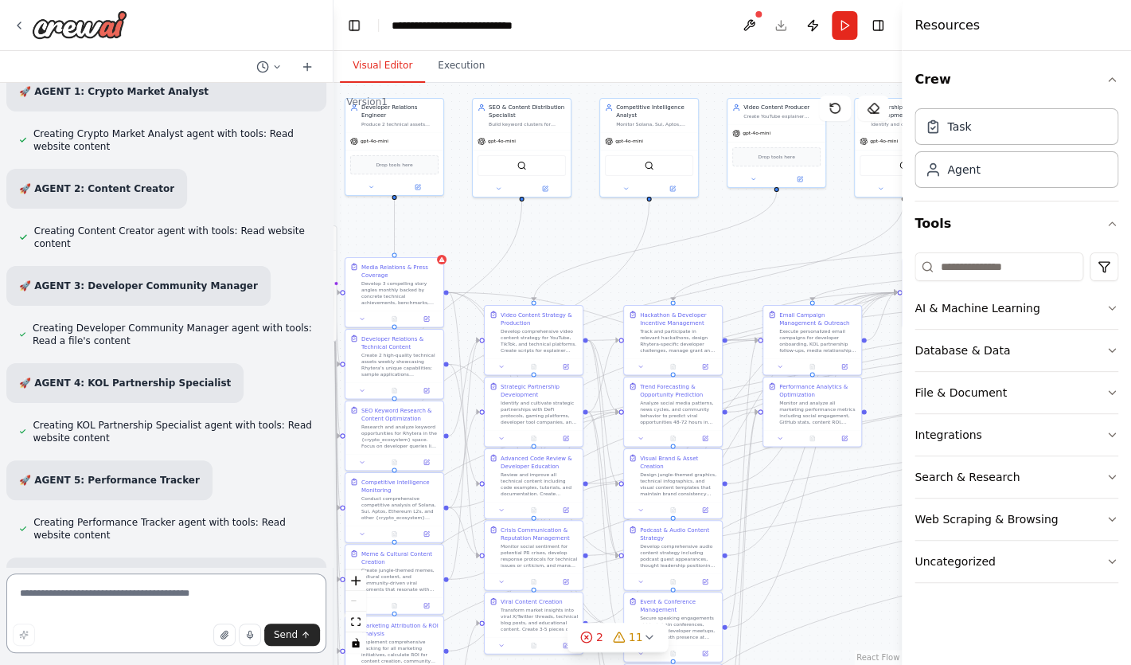
type textarea "*"
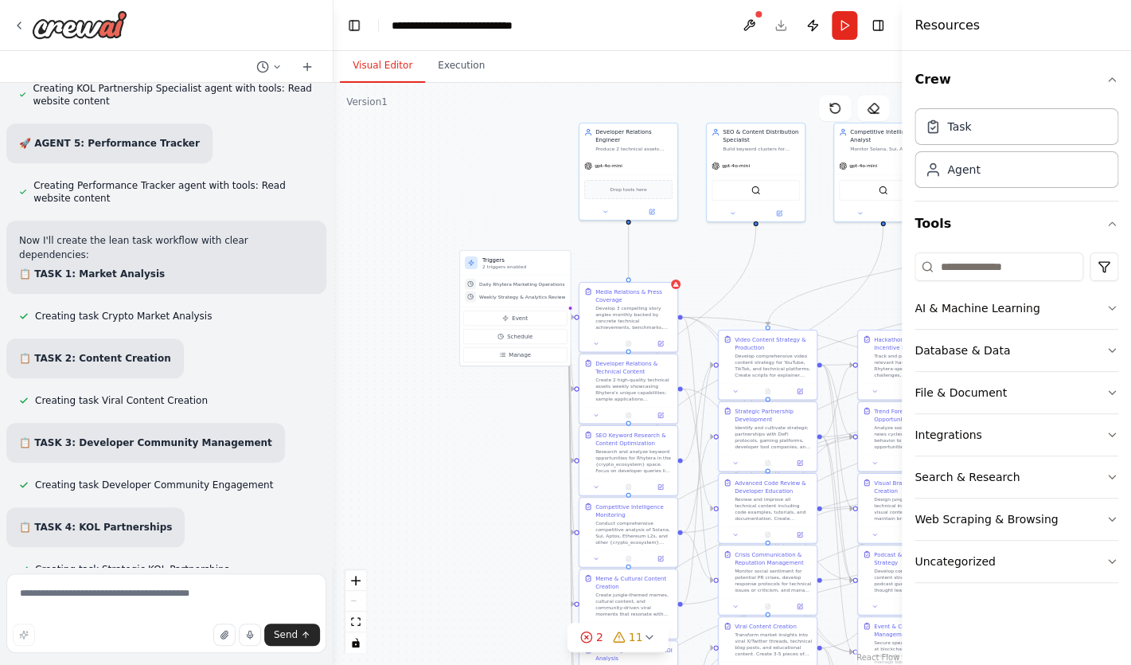
drag, startPoint x: 524, startPoint y: 249, endPoint x: 758, endPoint y: 274, distance: 235.4
click at [758, 274] on div ".deletable-edge-delete-btn { width: 20px; height: 20px; border: 0px solid #ffff…" at bounding box center [618, 374] width 568 height 582
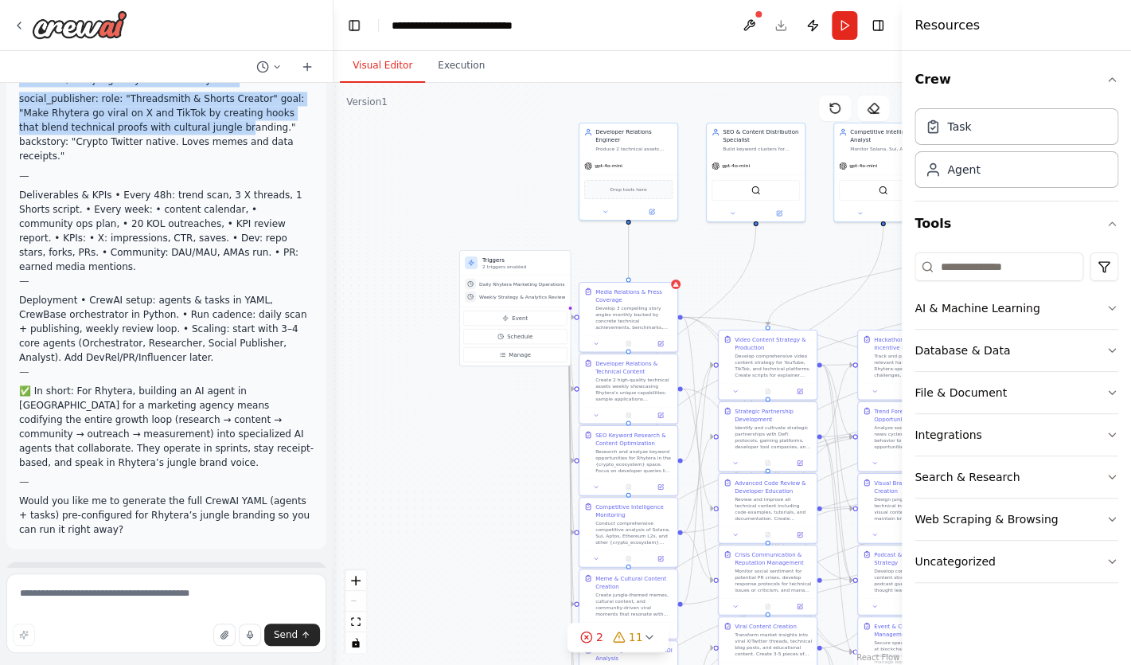
scroll to position [1008, 0]
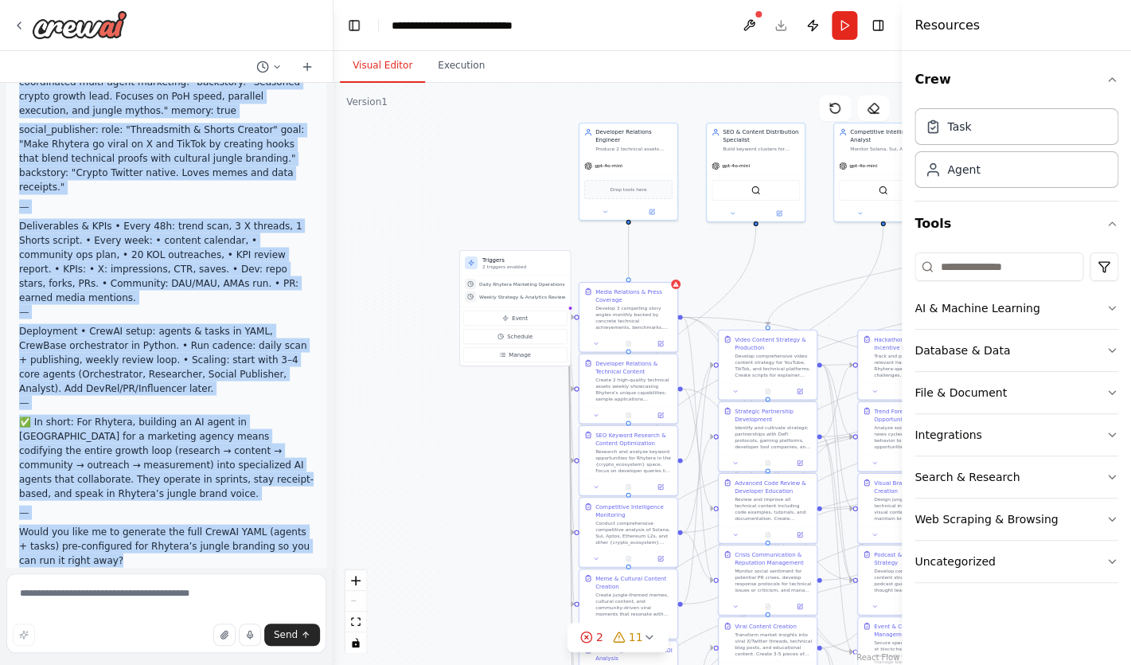
drag, startPoint x: 19, startPoint y: 179, endPoint x: 193, endPoint y: 457, distance: 327.6
copy div "Loremip — do sita ConsEC adipi el sed Doeiusm temporincidi, utla etdo’m aliq en…"
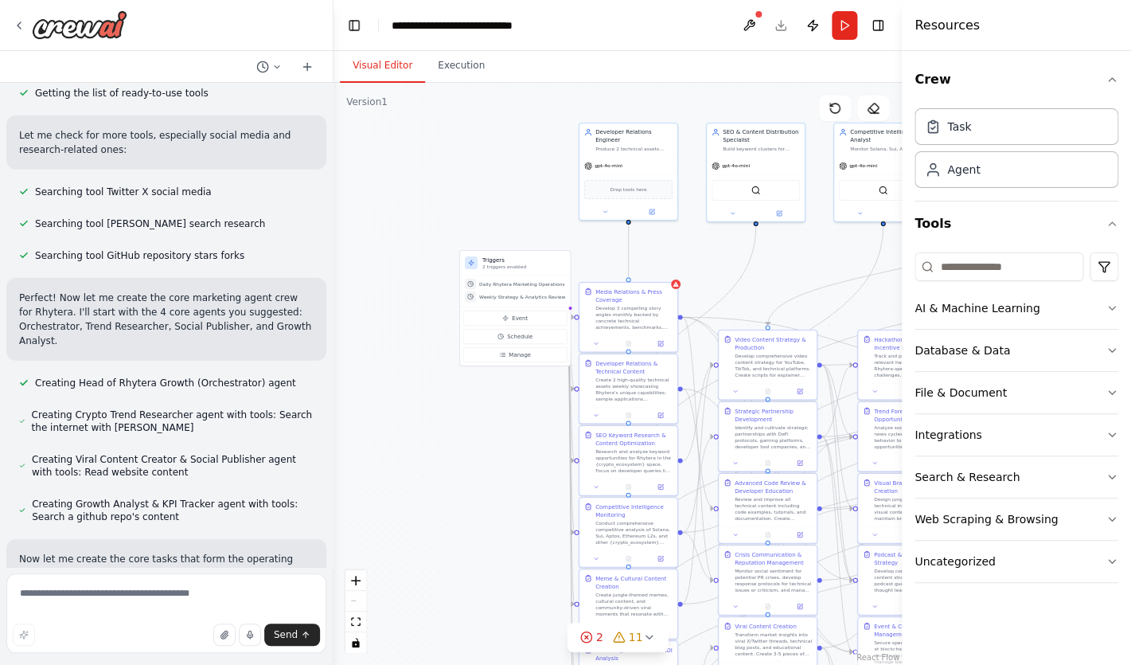
scroll to position [1756, 0]
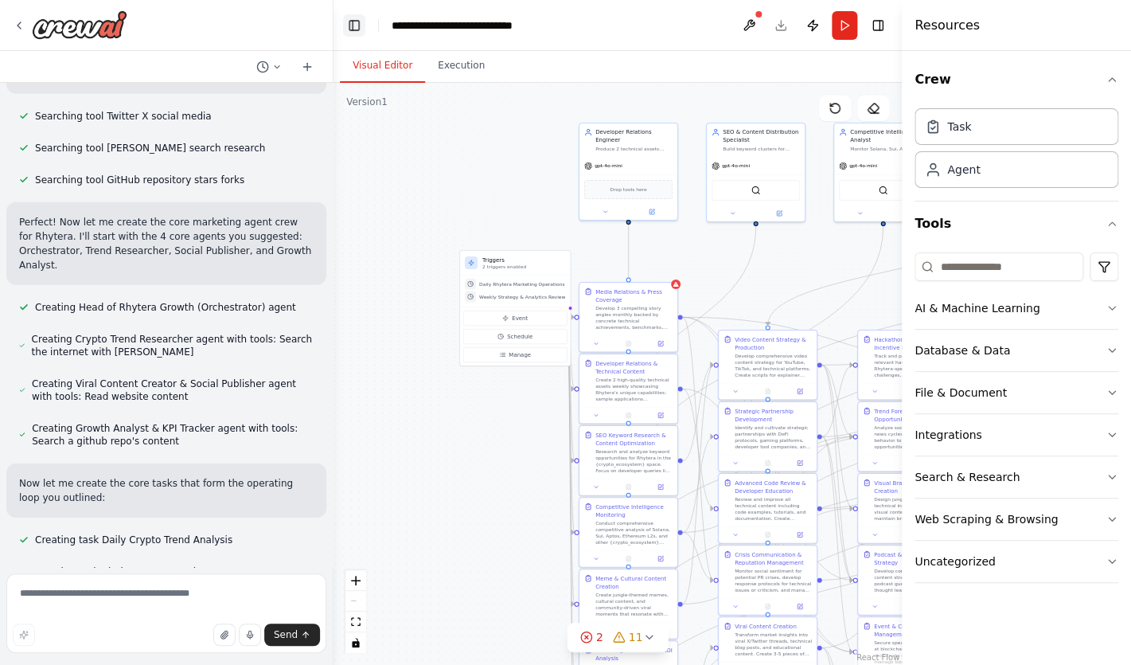
click at [355, 21] on button "Toggle Left Sidebar" at bounding box center [354, 25] width 22 height 22
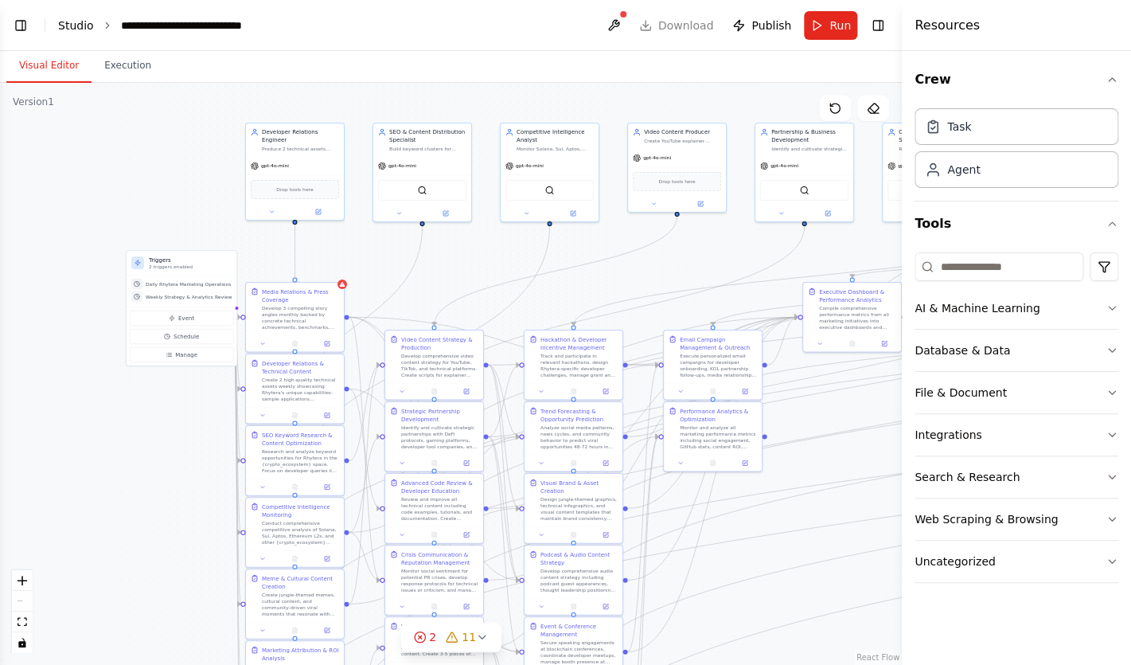
click at [72, 23] on link "Studio" at bounding box center [76, 25] width 36 height 13
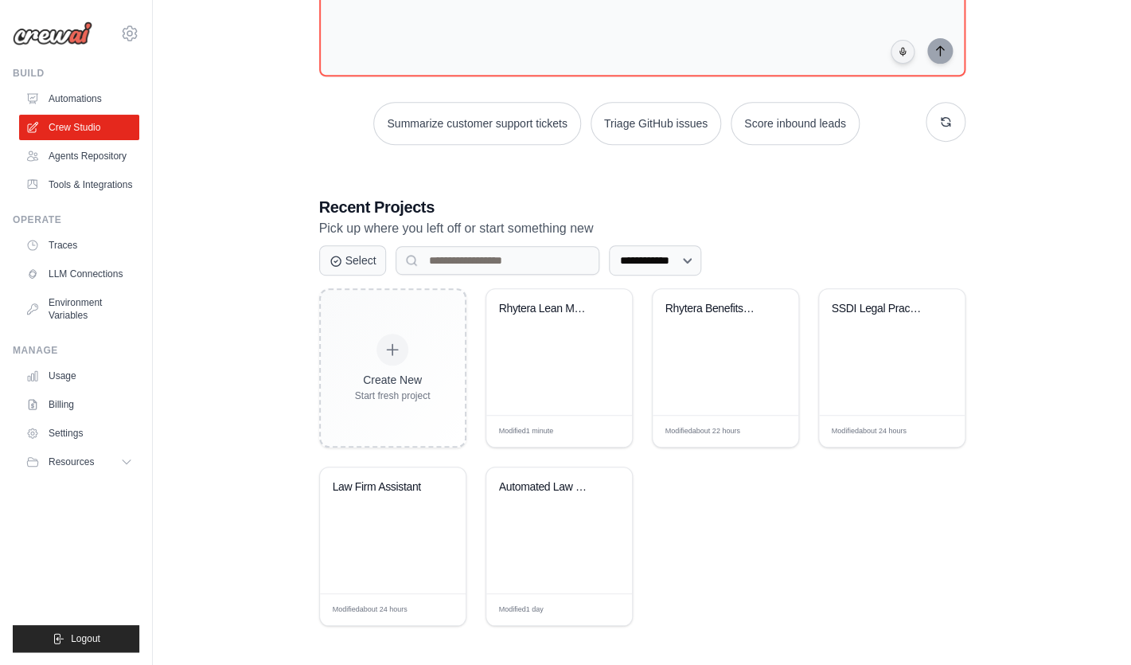
scroll to position [207, 0]
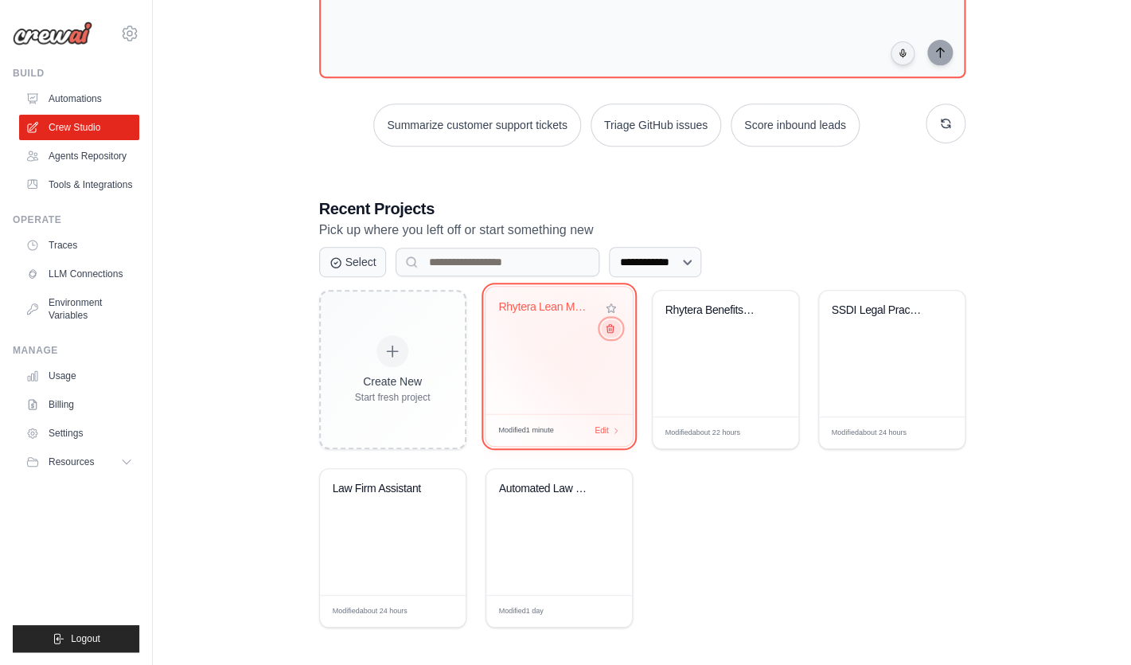
click at [606, 330] on icon at bounding box center [609, 328] width 10 height 10
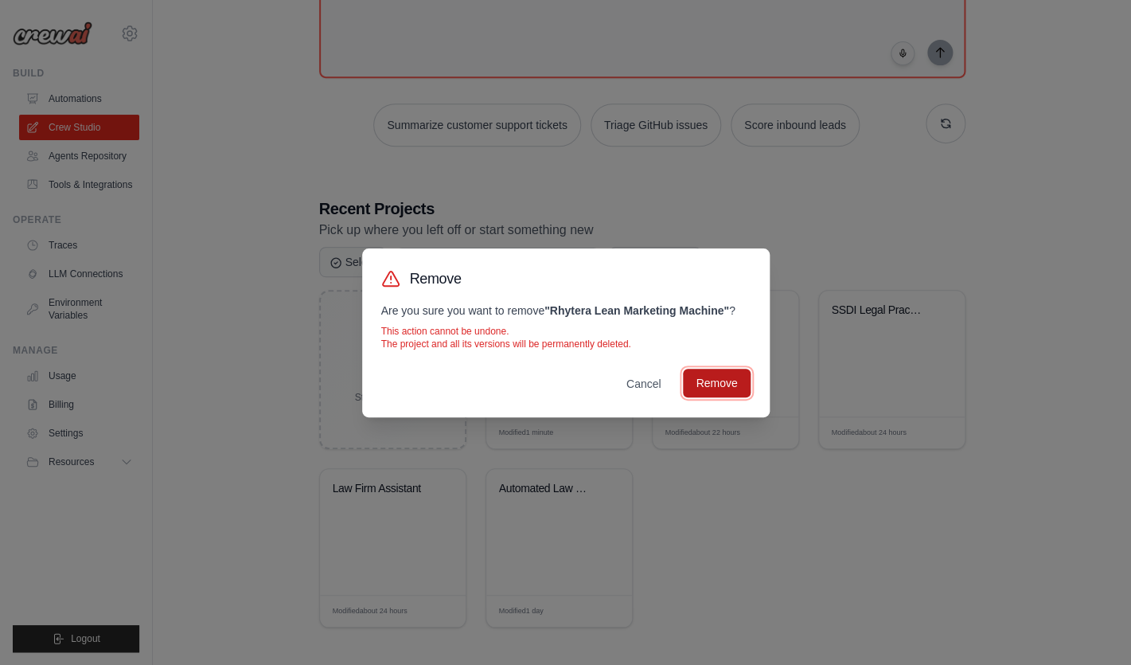
click at [712, 388] on button "Remove" at bounding box center [716, 383] width 67 height 29
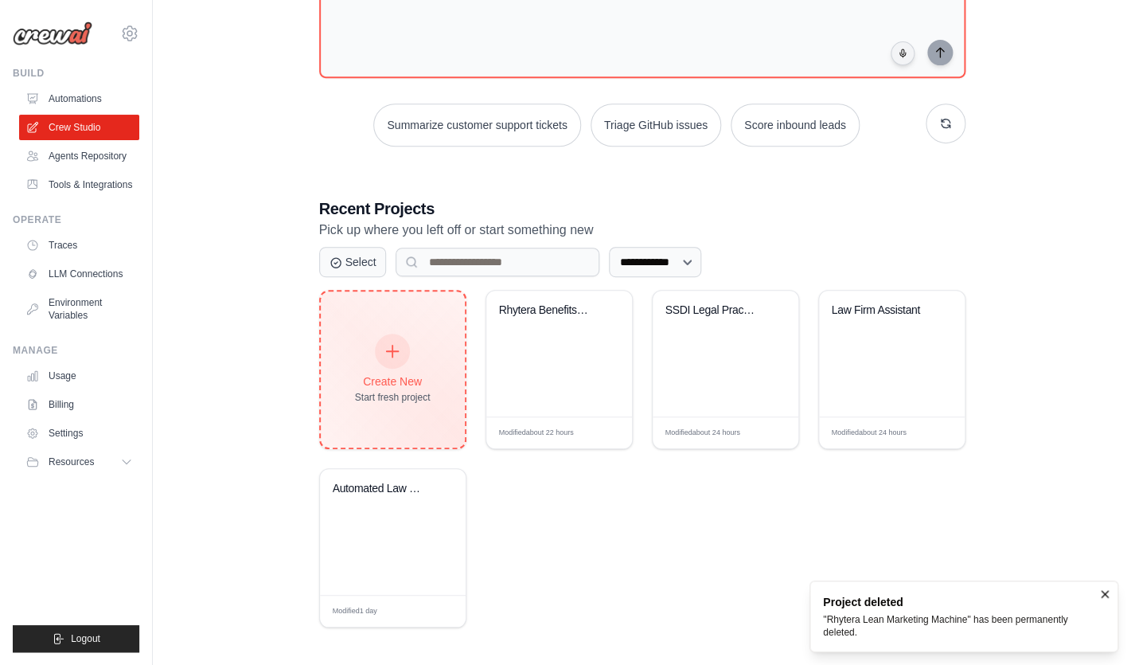
click at [390, 381] on div "Create New" at bounding box center [393, 381] width 76 height 16
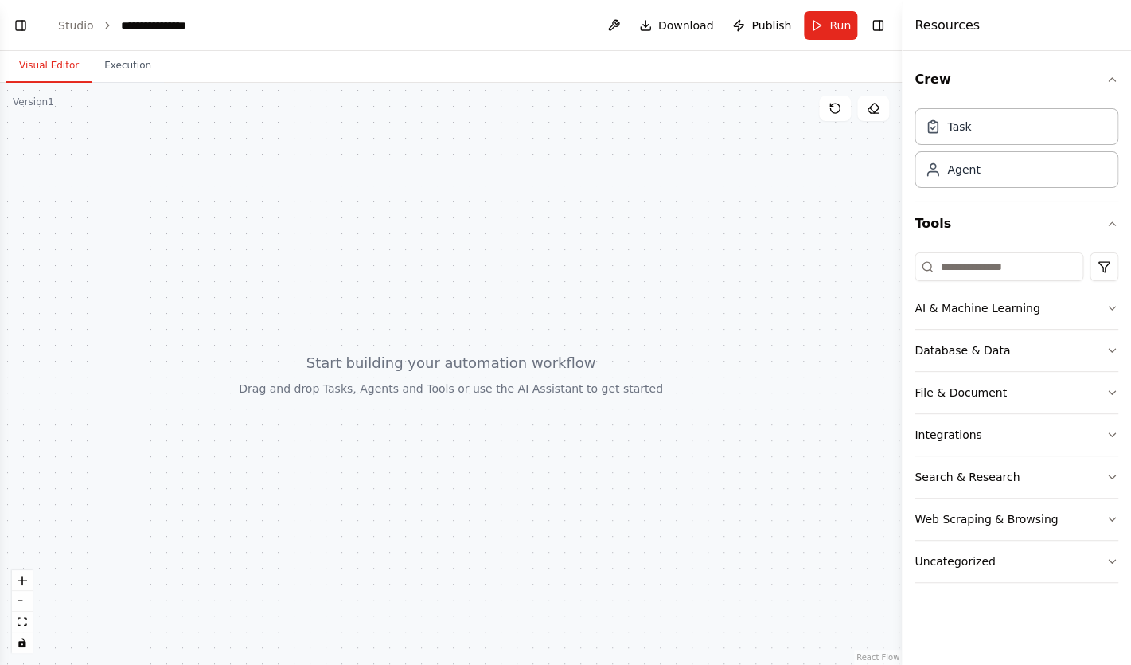
click at [373, 225] on div at bounding box center [451, 374] width 902 height 582
click at [23, 24] on button "Toggle Left Sidebar" at bounding box center [21, 25] width 22 height 22
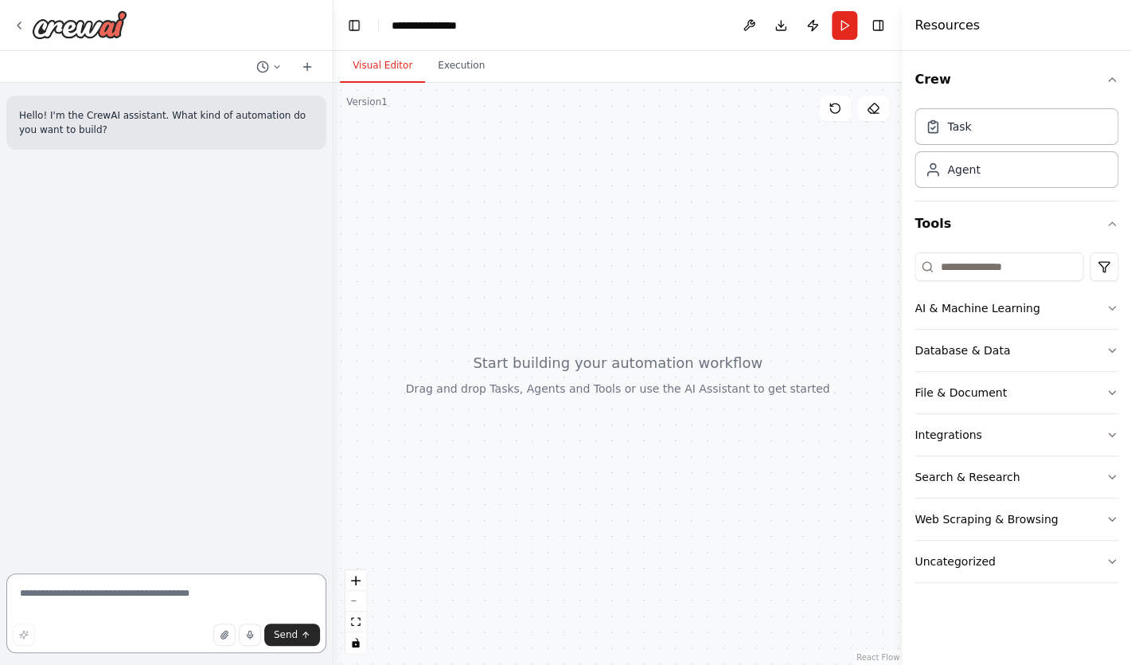
click at [135, 594] on textarea at bounding box center [166, 613] width 320 height 80
paste textarea "**********"
type textarea "**********"
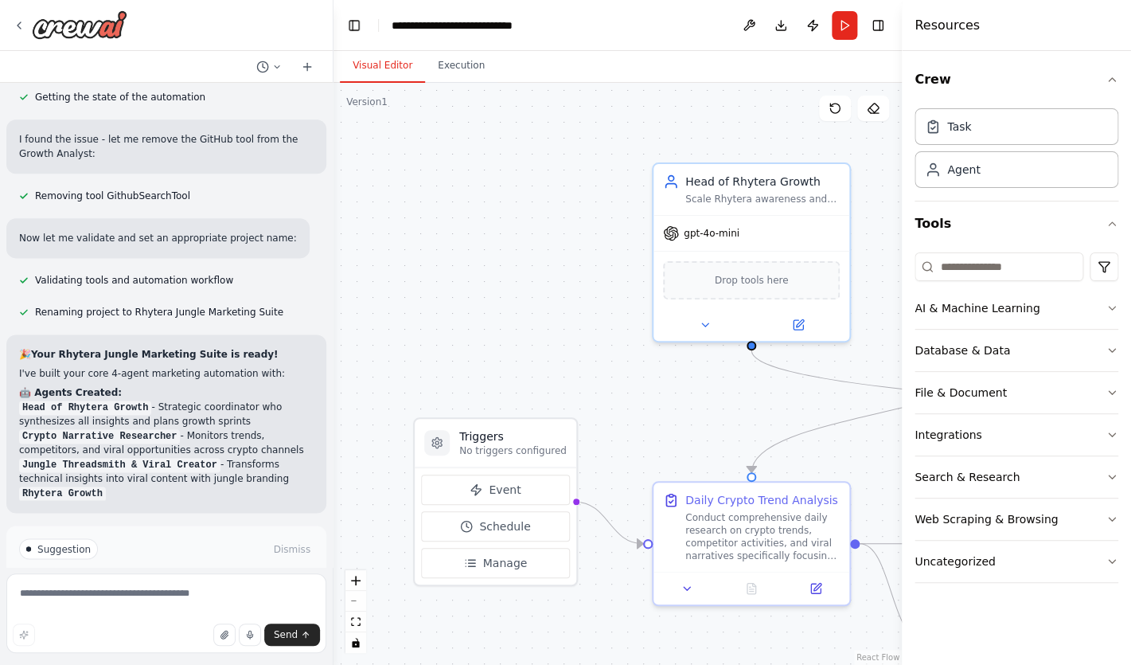
scroll to position [2968, 0]
